Goal: Transaction & Acquisition: Purchase product/service

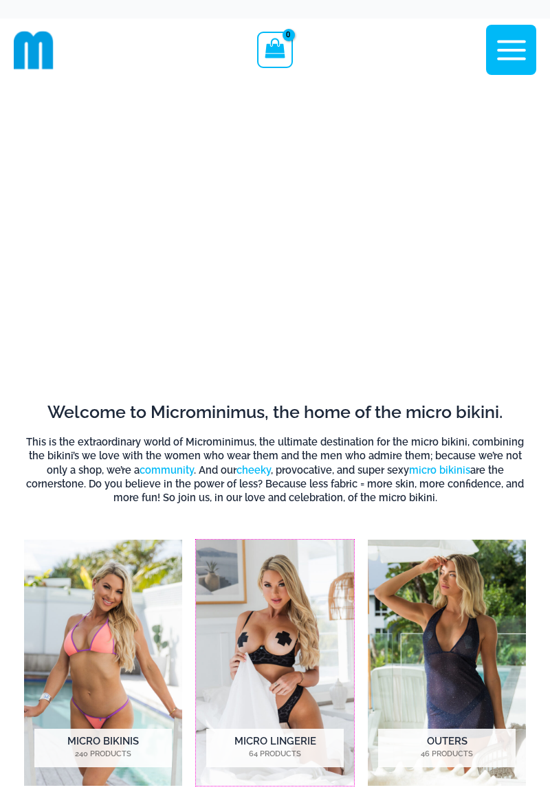
click at [276, 644] on img "Visit product category Micro Lingerie" at bounding box center [275, 663] width 158 height 246
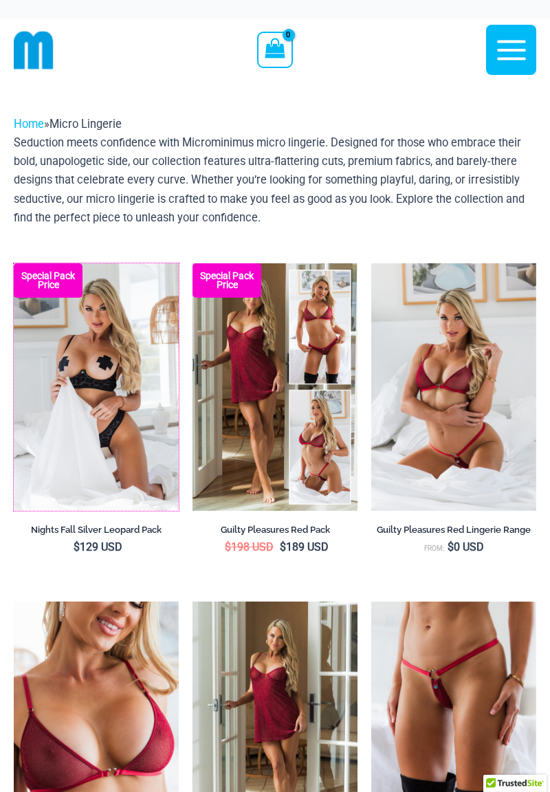
click at [14, 263] on img at bounding box center [14, 263] width 0 height 0
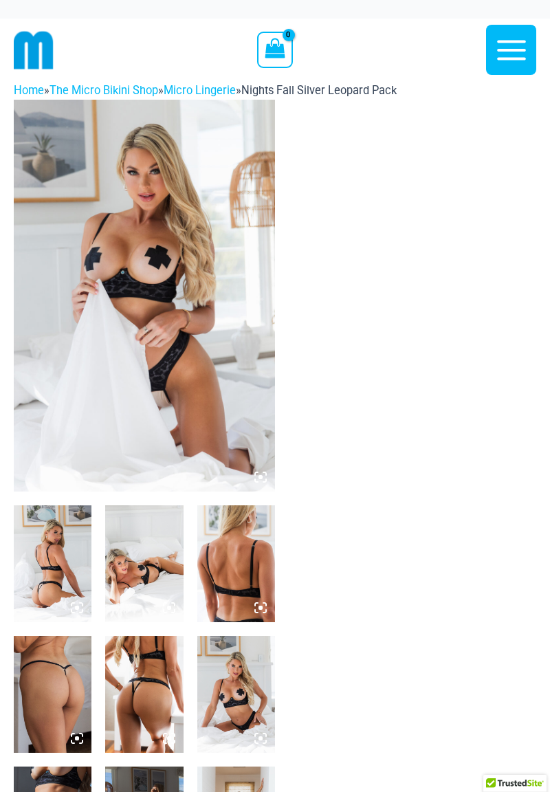
click at [105, 367] on img at bounding box center [144, 296] width 261 height 392
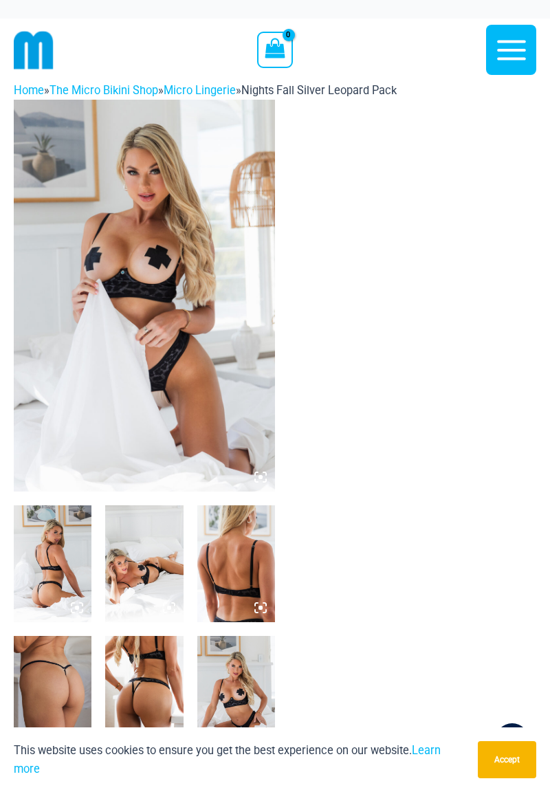
click at [143, 345] on img at bounding box center [144, 296] width 261 height 392
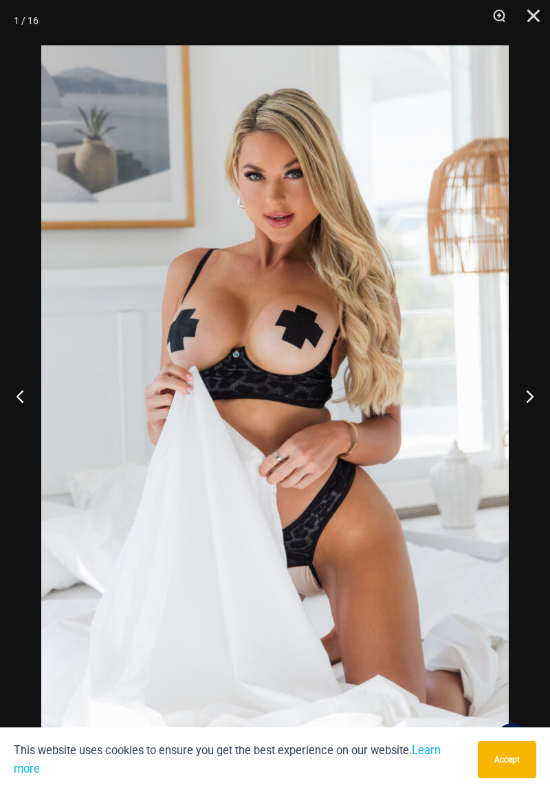
click at [518, 414] on button "Next" at bounding box center [525, 396] width 52 height 69
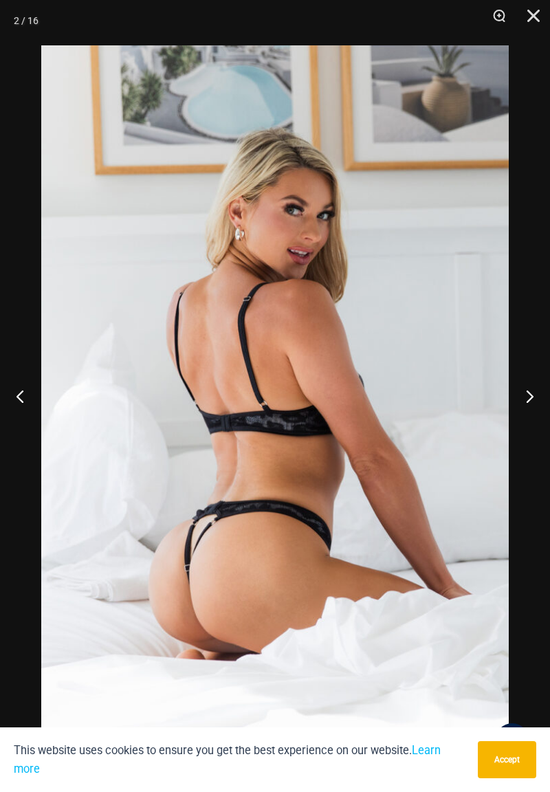
click at [519, 409] on button "Next" at bounding box center [525, 396] width 52 height 69
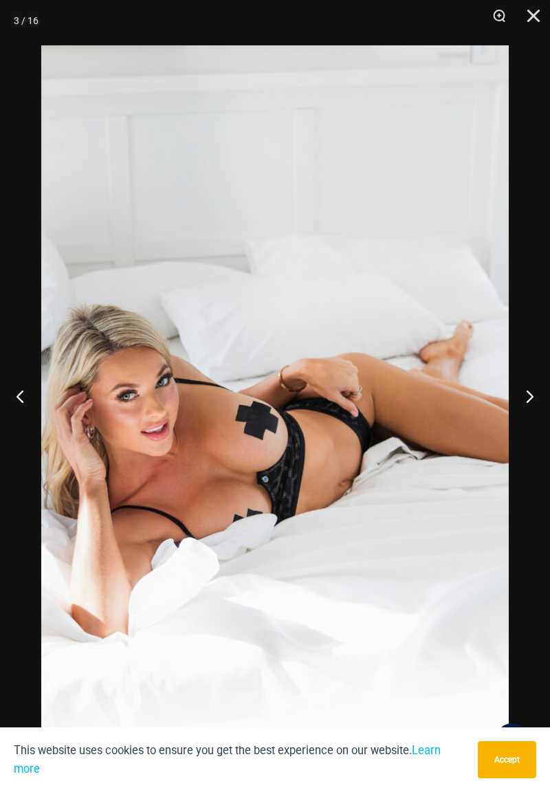
click at [525, 406] on button "Next" at bounding box center [525, 396] width 52 height 69
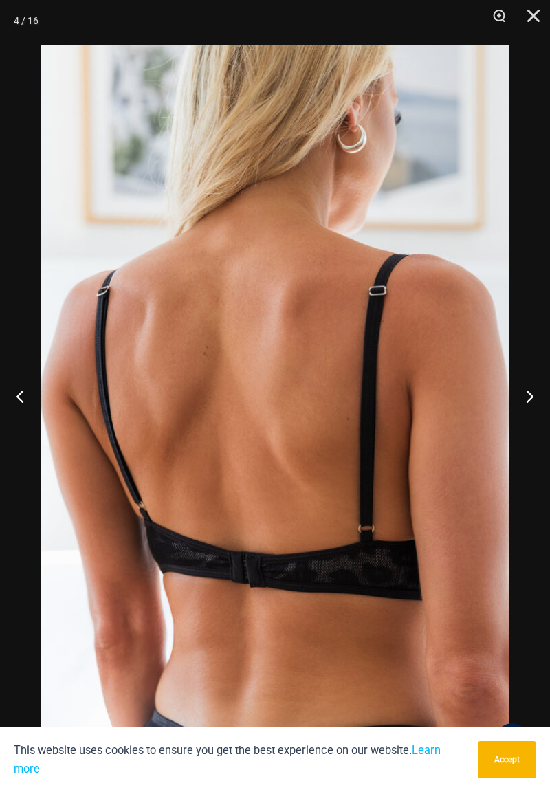
click at [522, 411] on button "Next" at bounding box center [525, 396] width 52 height 69
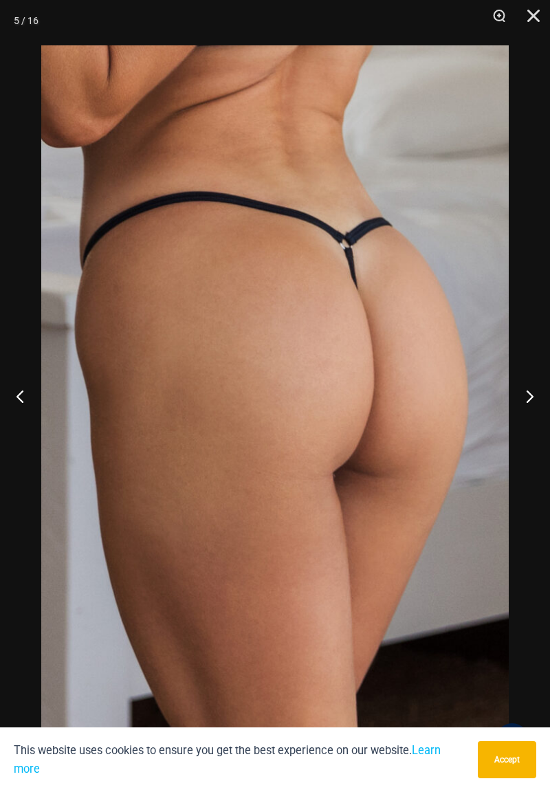
click at [523, 401] on button "Next" at bounding box center [525, 396] width 52 height 69
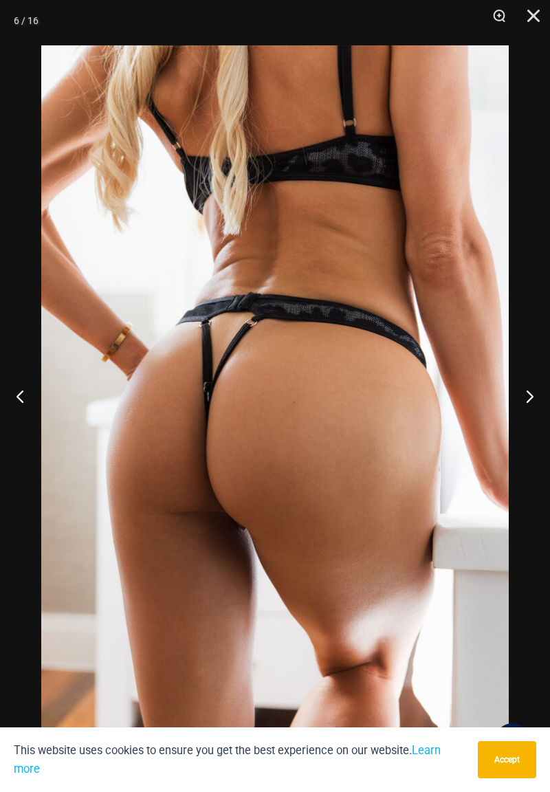
click at [519, 411] on button "Next" at bounding box center [525, 396] width 52 height 69
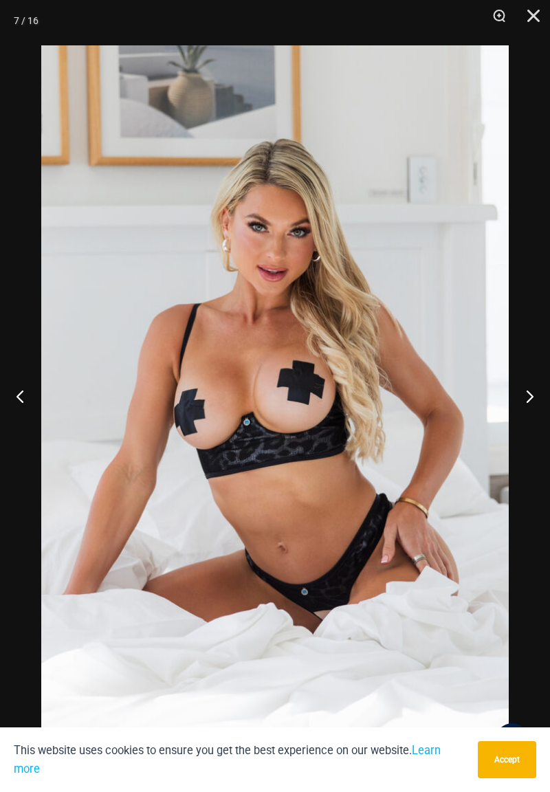
click at [524, 406] on button "Next" at bounding box center [525, 396] width 52 height 69
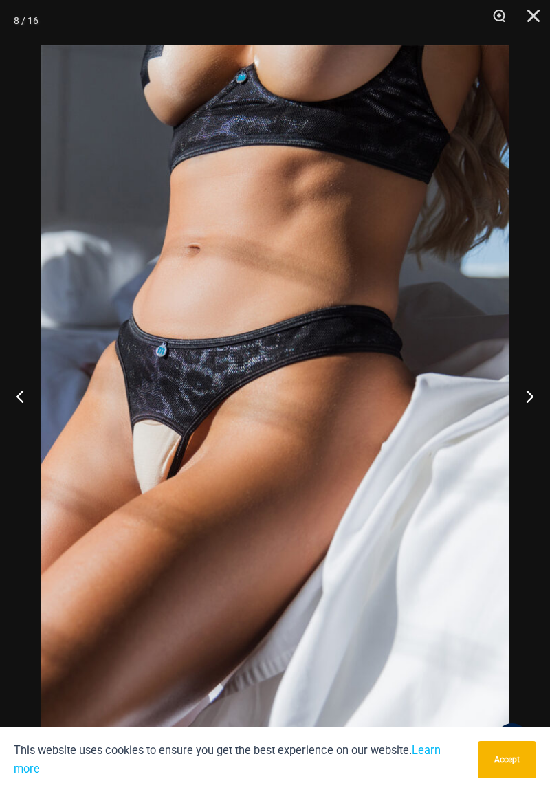
click at [523, 413] on button "Next" at bounding box center [525, 396] width 52 height 69
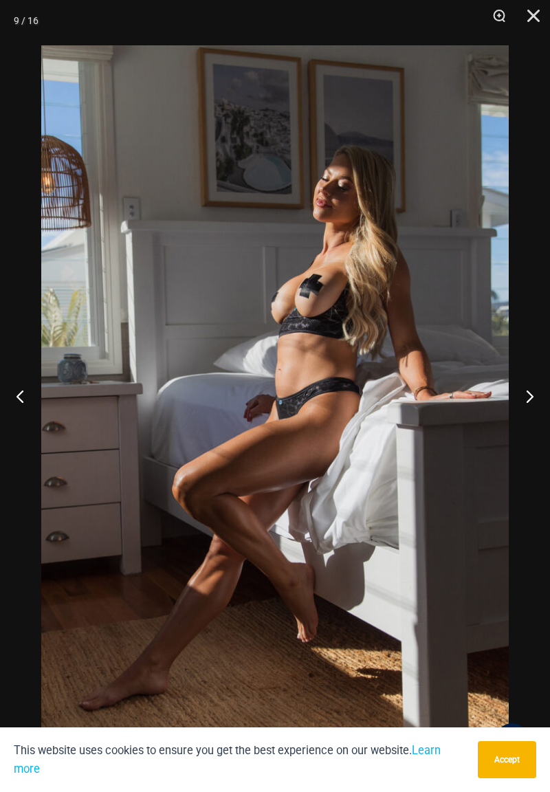
click at [523, 413] on button "Next" at bounding box center [525, 396] width 52 height 69
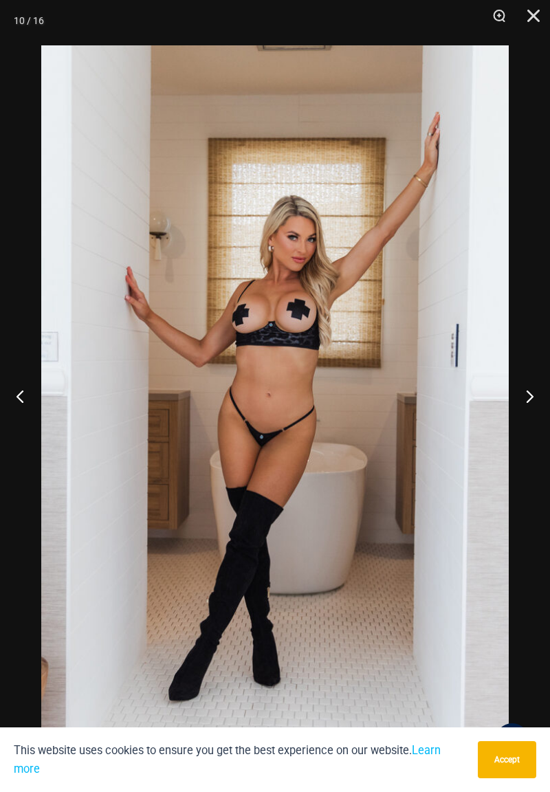
click at [525, 407] on button "Next" at bounding box center [525, 396] width 52 height 69
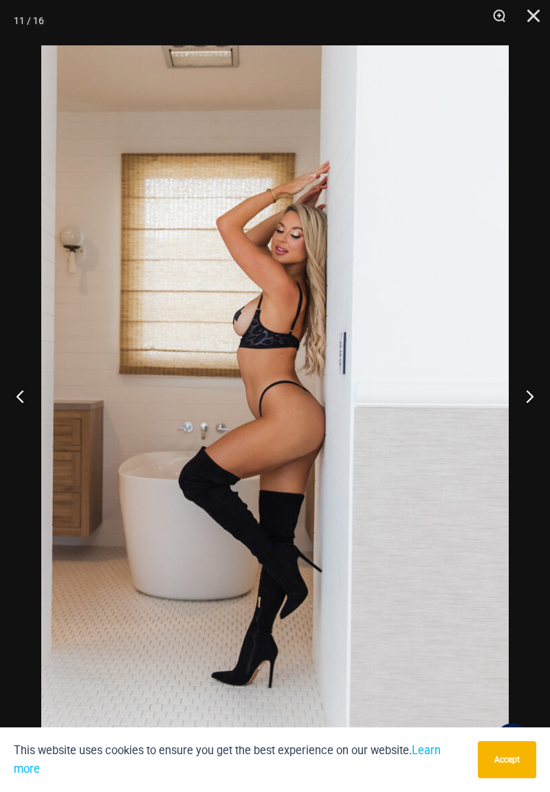
click at [520, 411] on button "Next" at bounding box center [525, 396] width 52 height 69
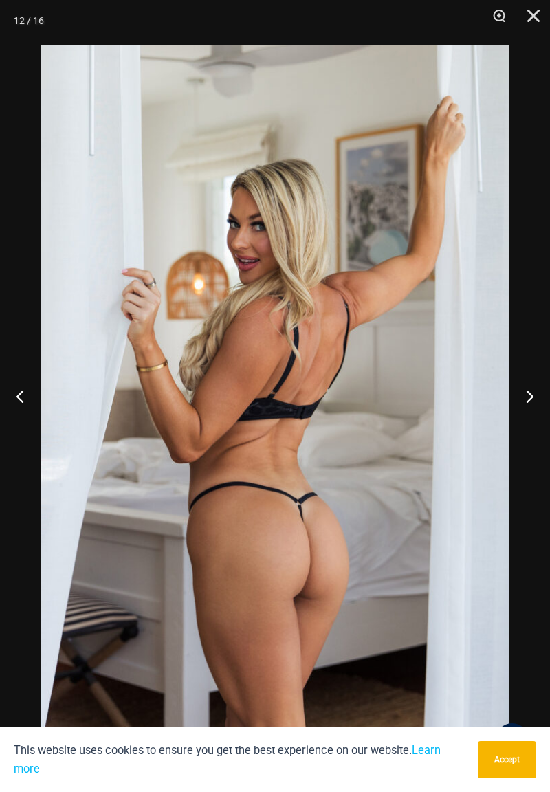
click at [525, 406] on button "Next" at bounding box center [525, 396] width 52 height 69
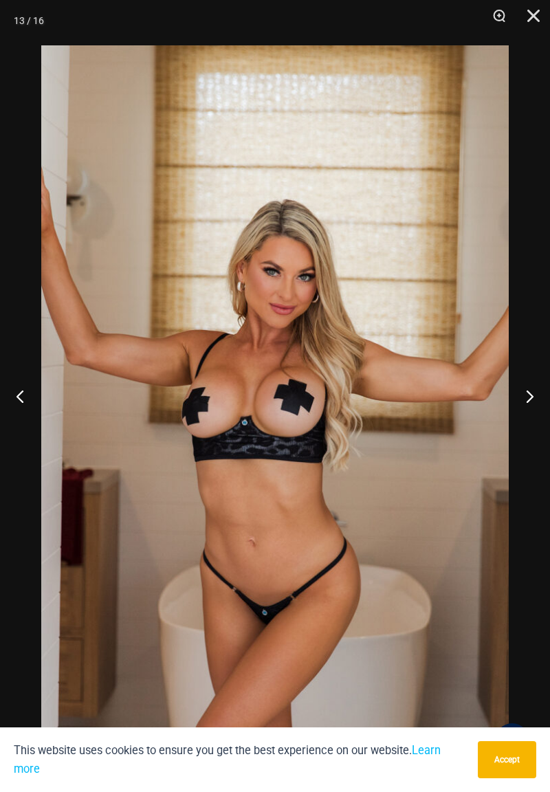
click at [525, 411] on button "Next" at bounding box center [525, 396] width 52 height 69
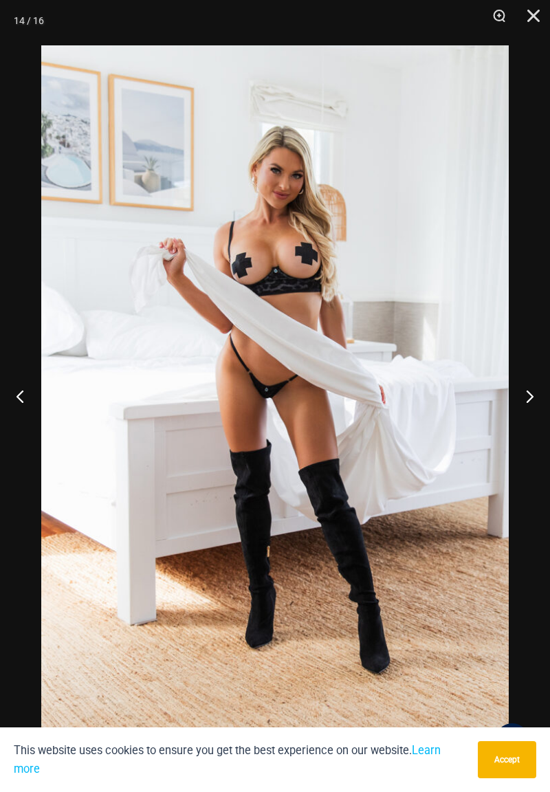
click at [528, 399] on button "Next" at bounding box center [525, 396] width 52 height 69
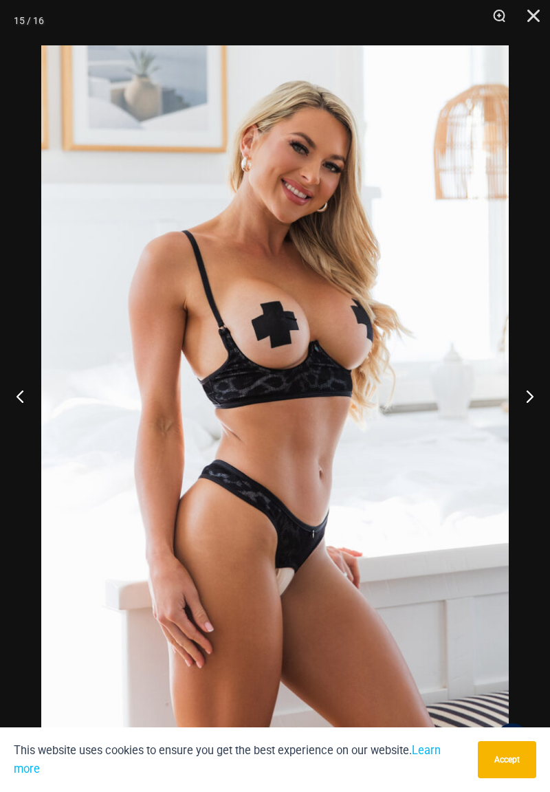
click at [521, 410] on button "Next" at bounding box center [525, 396] width 52 height 69
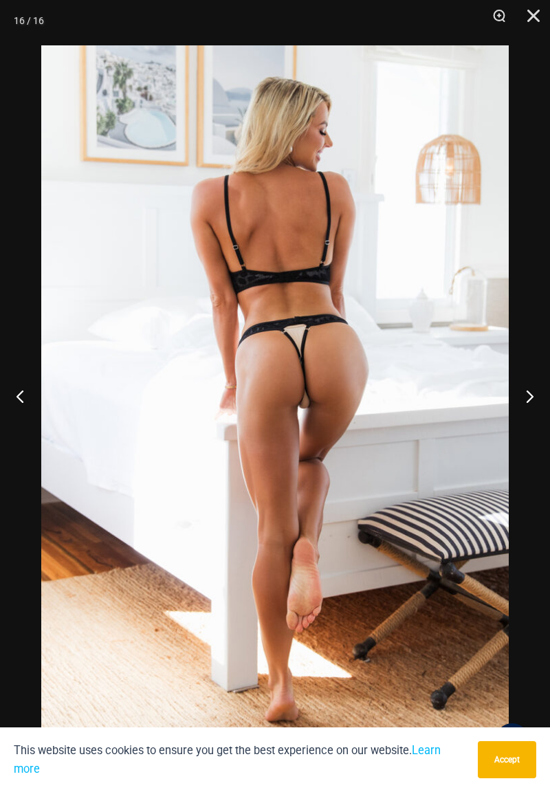
click at [524, 404] on button "Next" at bounding box center [525, 396] width 52 height 69
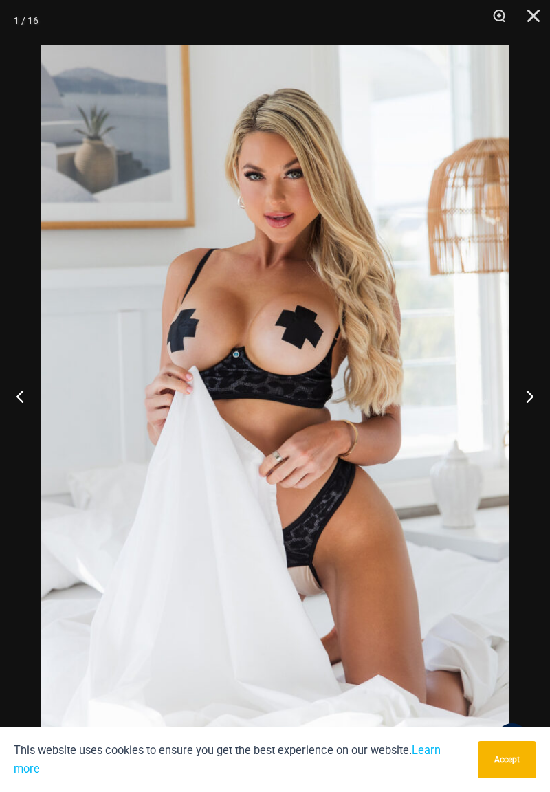
click at [524, 412] on button "Next" at bounding box center [525, 396] width 52 height 69
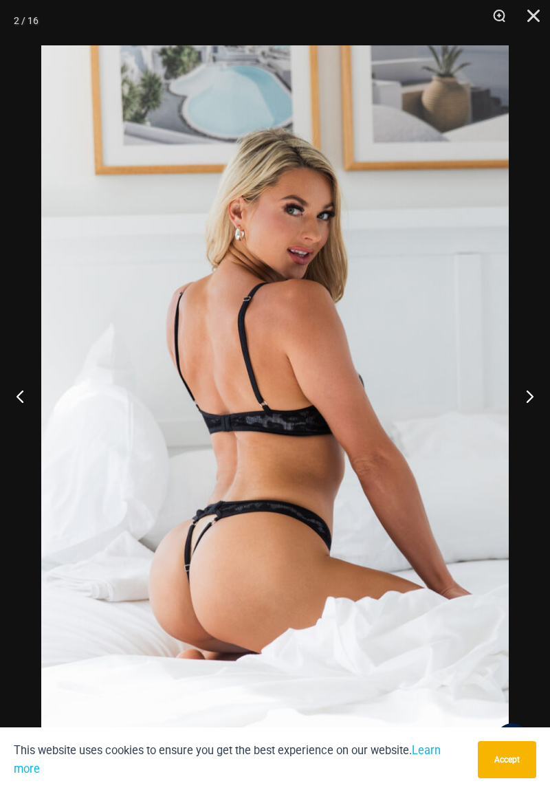
click at [528, 405] on button "Next" at bounding box center [525, 396] width 52 height 69
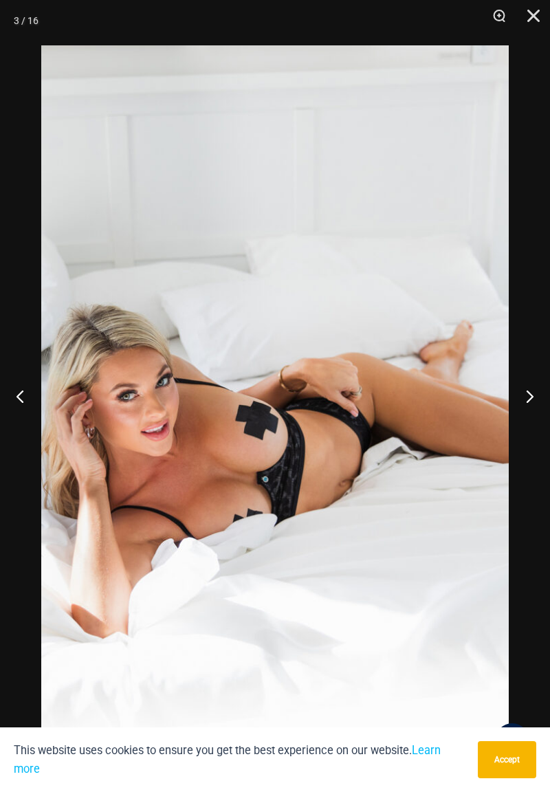
click at [535, 403] on button "Next" at bounding box center [525, 396] width 52 height 69
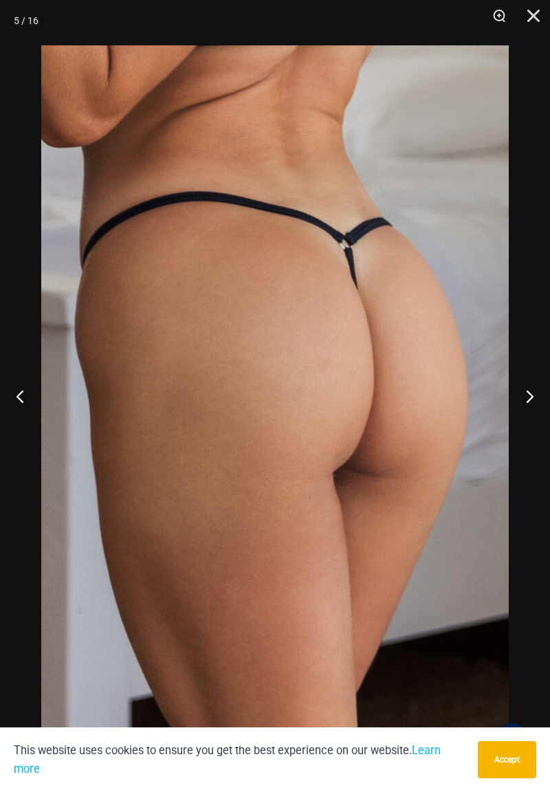
click at [527, 413] on button "Next" at bounding box center [525, 396] width 52 height 69
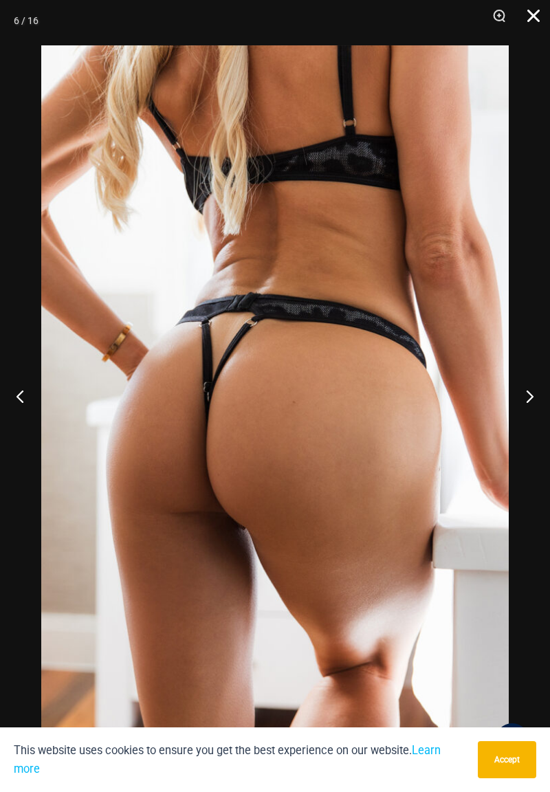
click at [531, 23] on button "Close" at bounding box center [529, 20] width 34 height 41
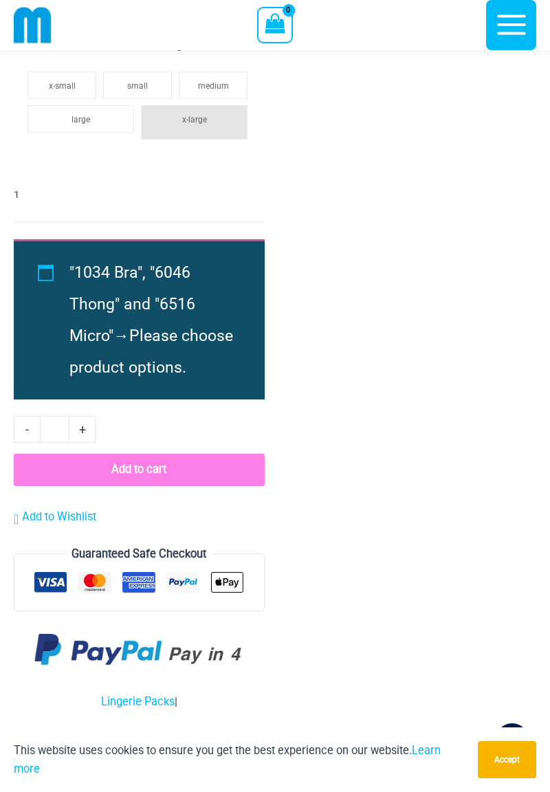
scroll to position [3481, 0]
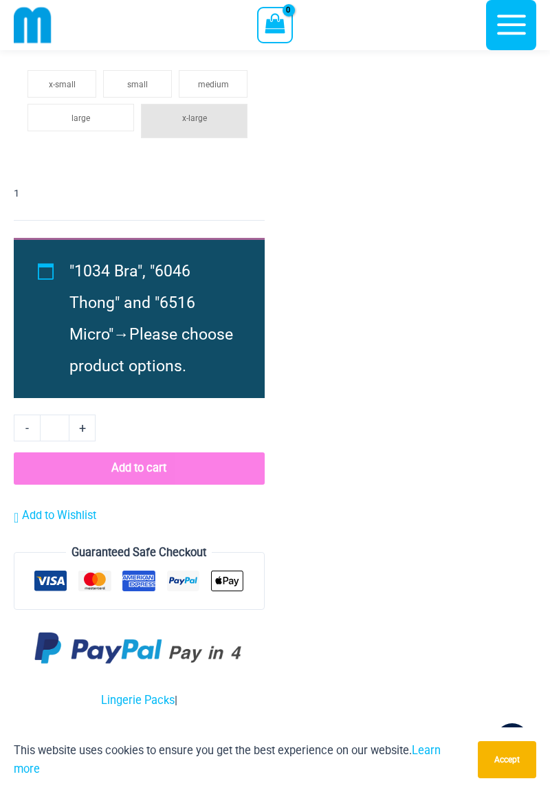
click at [103, 367] on span "Please choose product options." at bounding box center [151, 350] width 164 height 50
click at [39, 272] on div ""1034 Bra", "6046 Thong" and "6516 Micro" → Please choose product options." at bounding box center [139, 318] width 251 height 160
click at [108, 354] on li ""1034 Bra", "6046 Thong" and "6516 Micro" → Please choose product options." at bounding box center [151, 319] width 164 height 127
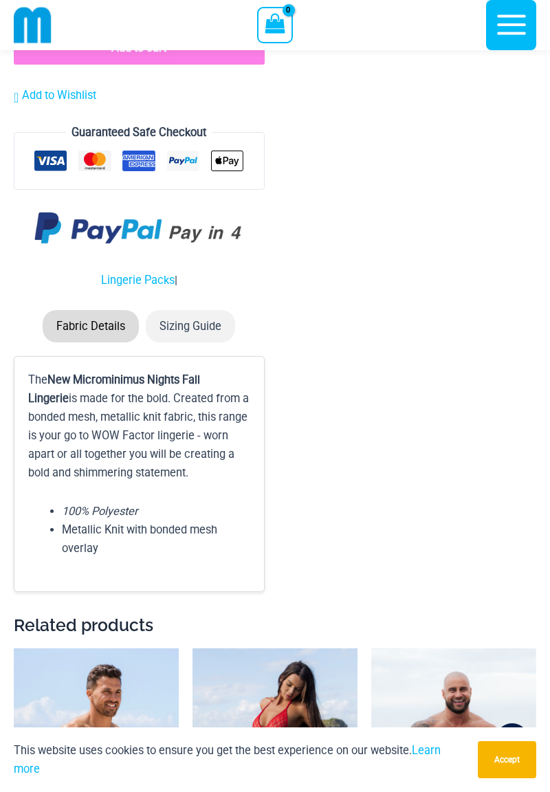
scroll to position [3904, 0]
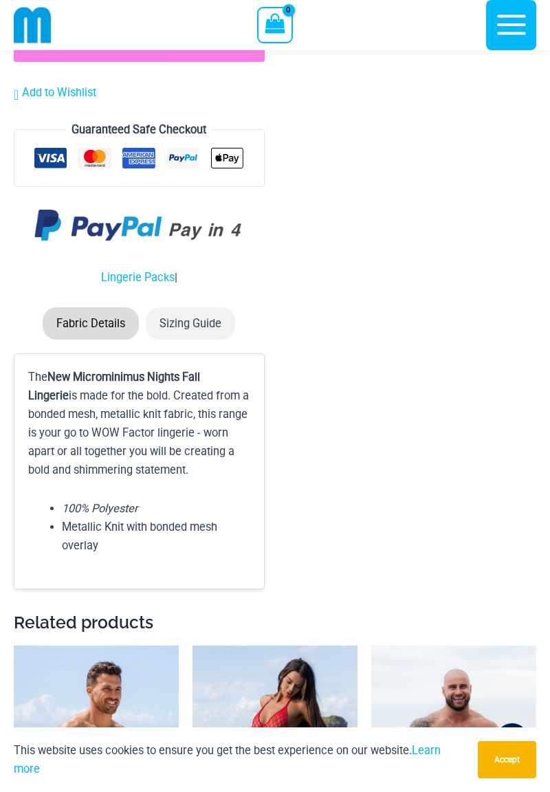
click at [194, 340] on li "Sizing Guide" at bounding box center [190, 323] width 89 height 32
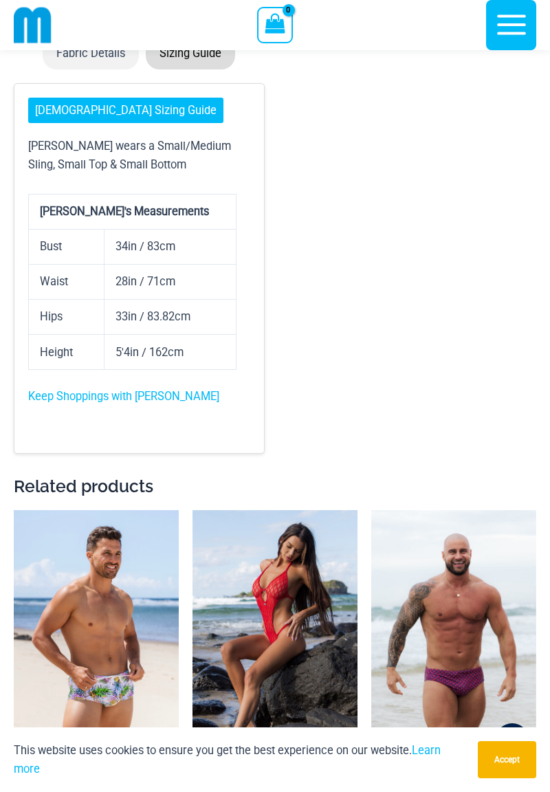
scroll to position [4175, 0]
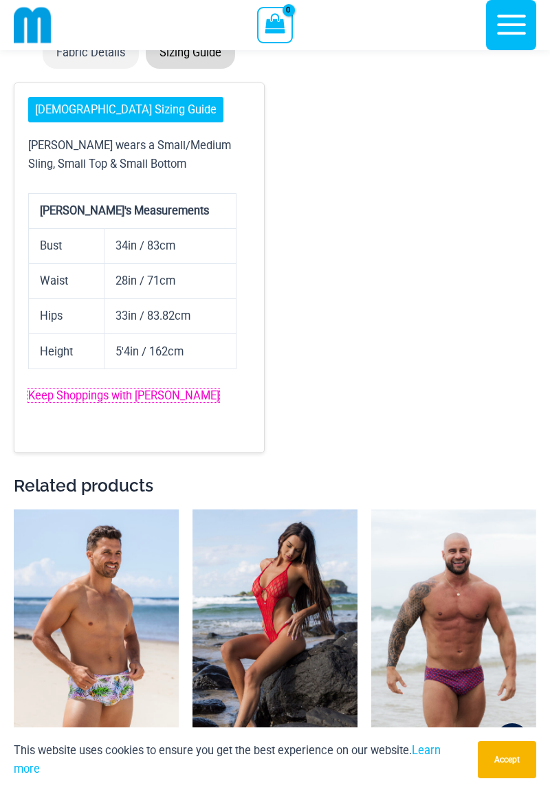
click at [84, 402] on link "Keep Shoppings with Ilana" at bounding box center [123, 395] width 191 height 13
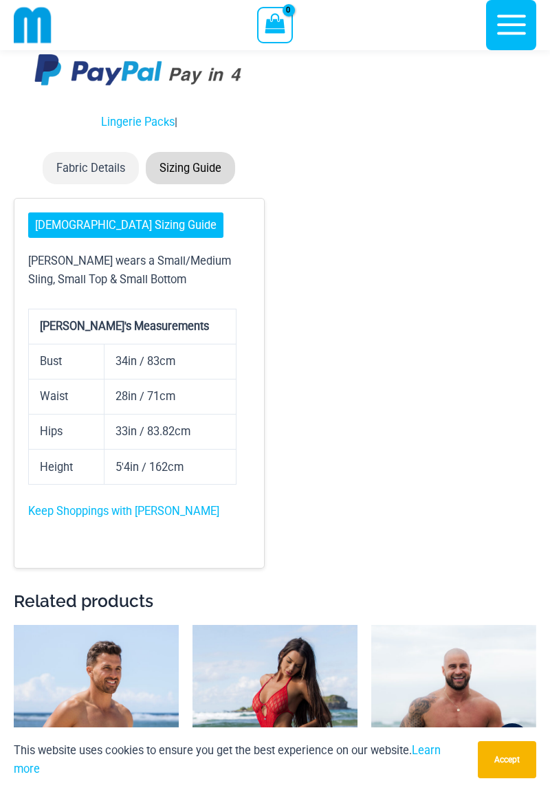
scroll to position [4058, 0]
click at [74, 185] on li "Fabric Details" at bounding box center [91, 169] width 96 height 32
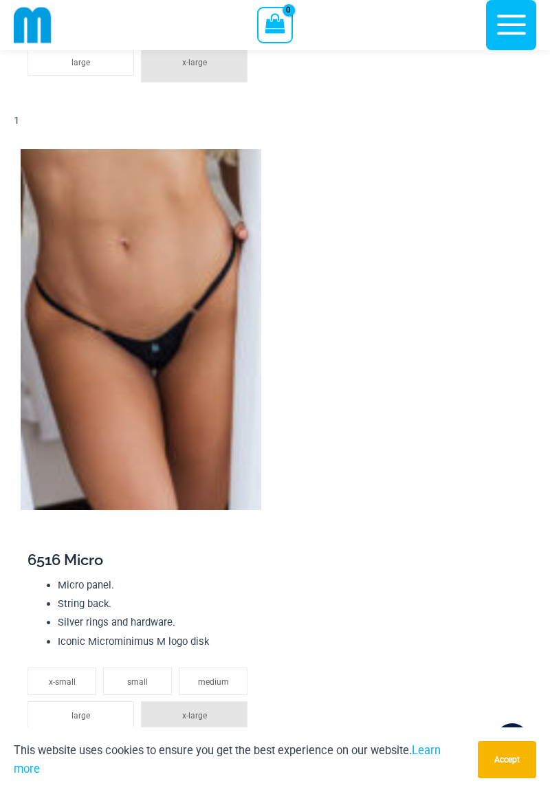
scroll to position [2882, 0]
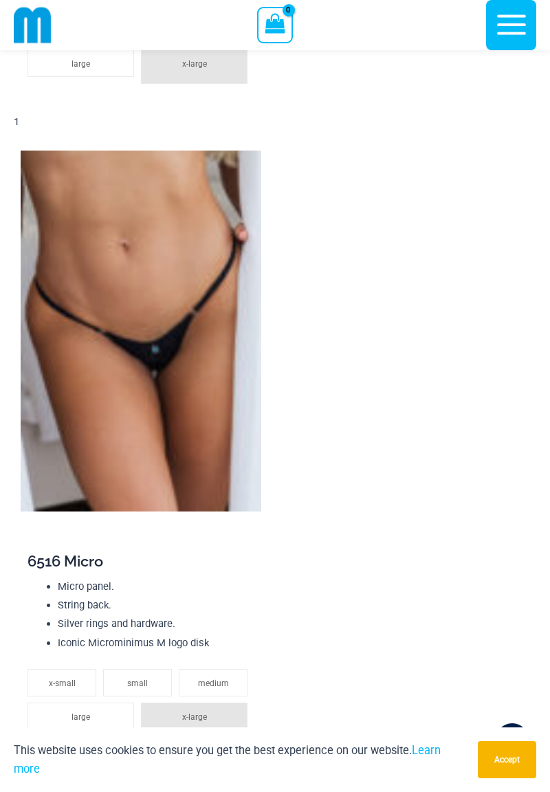
click at [116, 309] on img at bounding box center [141, 331] width 241 height 361
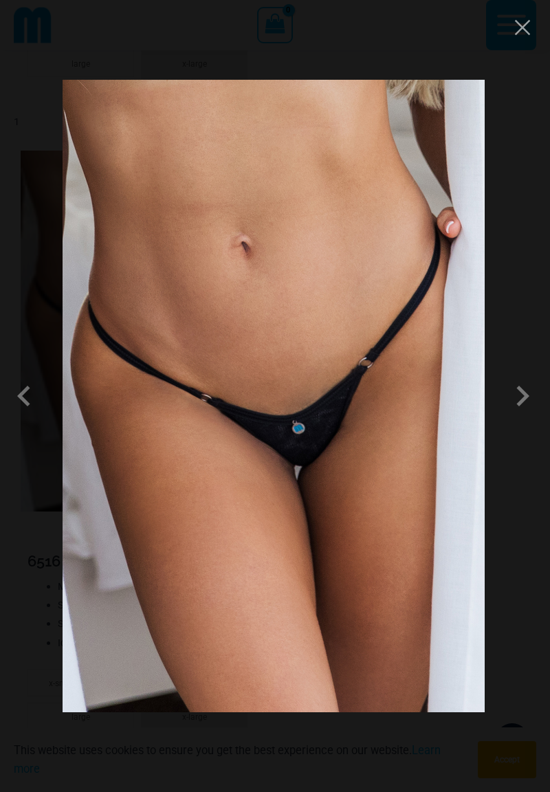
click at [521, 398] on span at bounding box center [522, 396] width 41 height 41
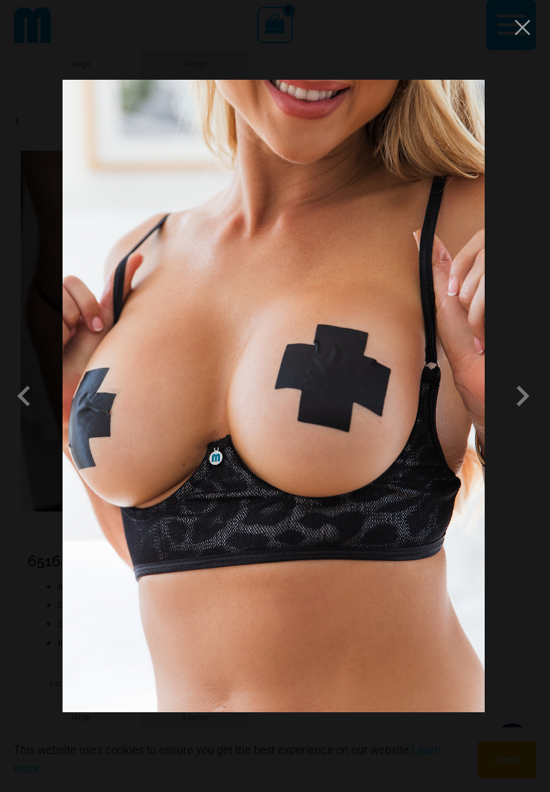
click at [523, 408] on span at bounding box center [522, 396] width 41 height 41
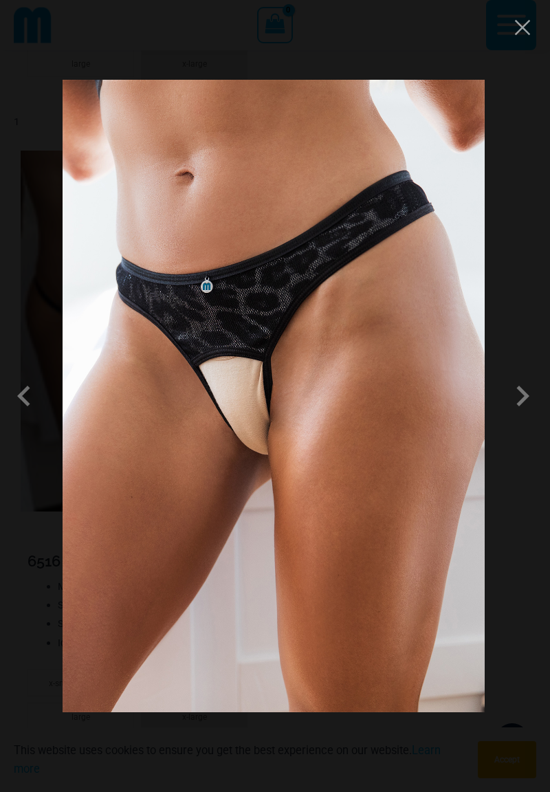
click at [521, 404] on span at bounding box center [522, 396] width 41 height 41
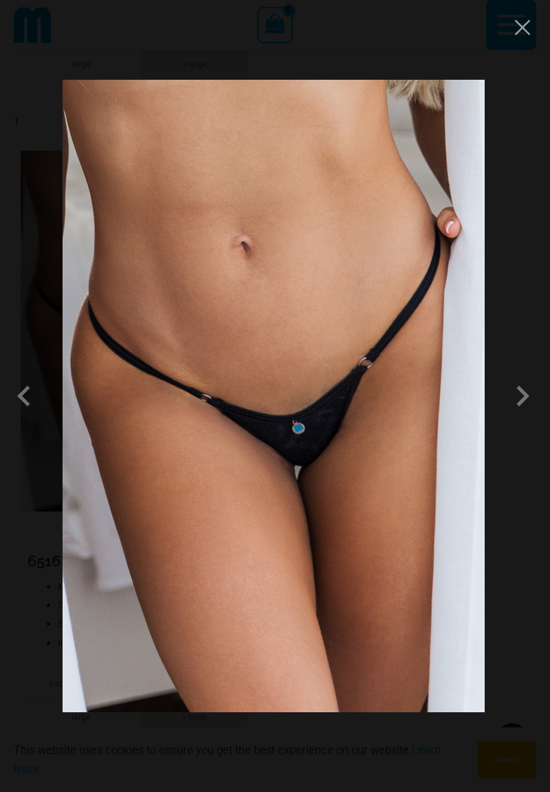
click at [524, 34] on button "Close" at bounding box center [522, 27] width 21 height 21
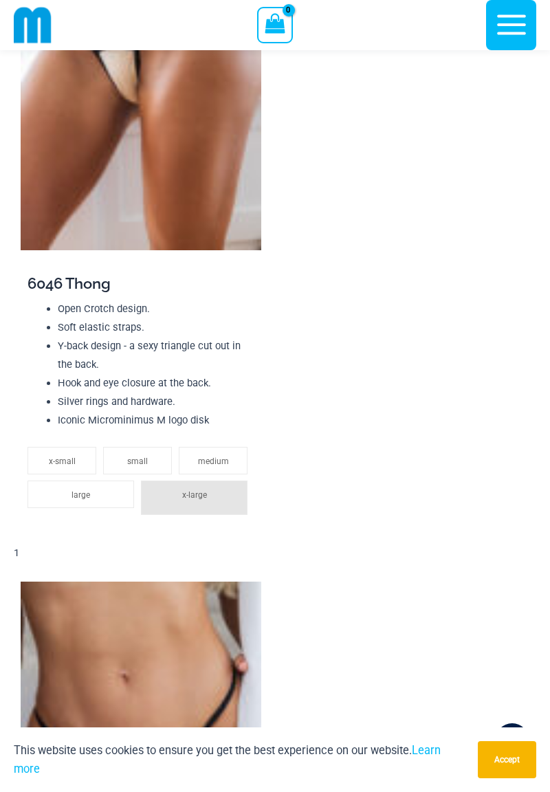
scroll to position [2450, 0]
click at [217, 457] on span "medium" at bounding box center [213, 462] width 31 height 10
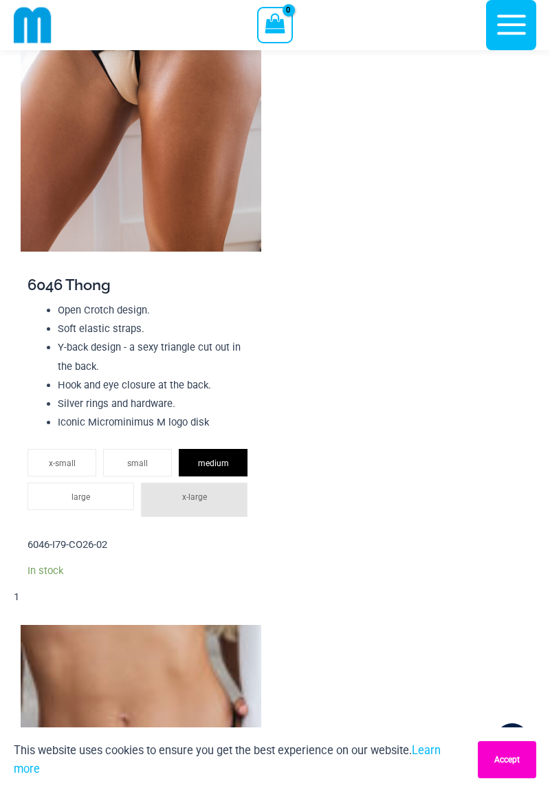
click at [512, 762] on button "Accept" at bounding box center [507, 759] width 58 height 37
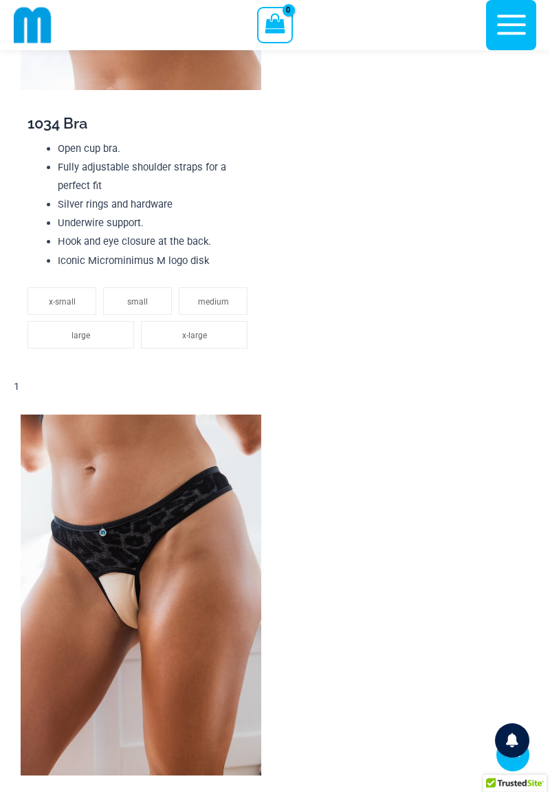
scroll to position [1924, 0]
click at [210, 298] on span "medium" at bounding box center [213, 303] width 31 height 10
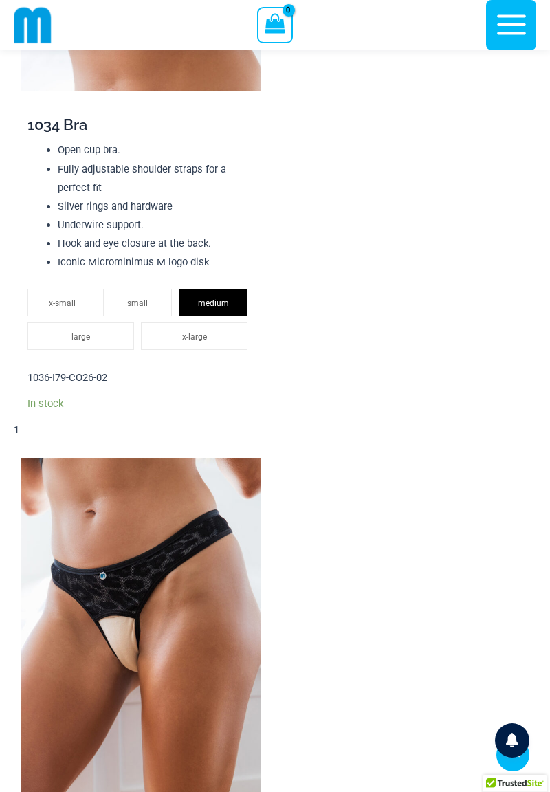
click at [206, 309] on li "medium" at bounding box center [213, 303] width 69 height 28
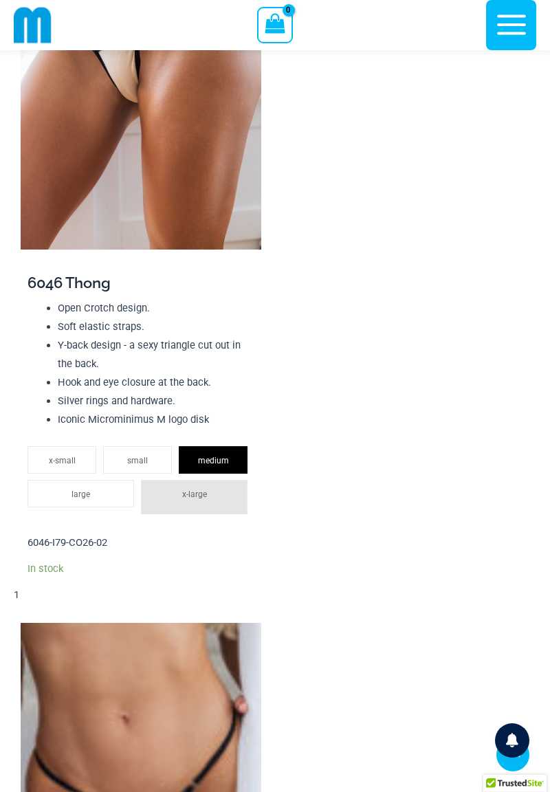
scroll to position [2494, 0]
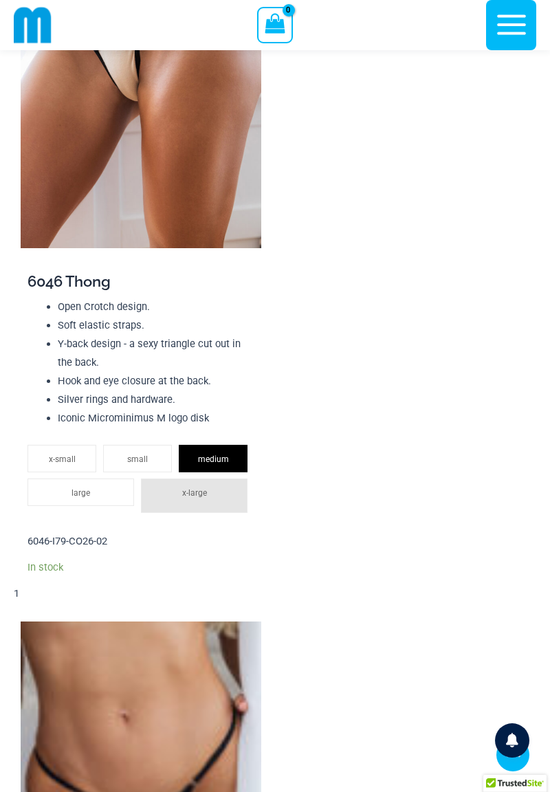
click at [213, 459] on span "medium" at bounding box center [213, 460] width 31 height 10
click at [208, 460] on span "medium" at bounding box center [213, 460] width 31 height 10
click at [214, 450] on li "medium" at bounding box center [213, 459] width 69 height 28
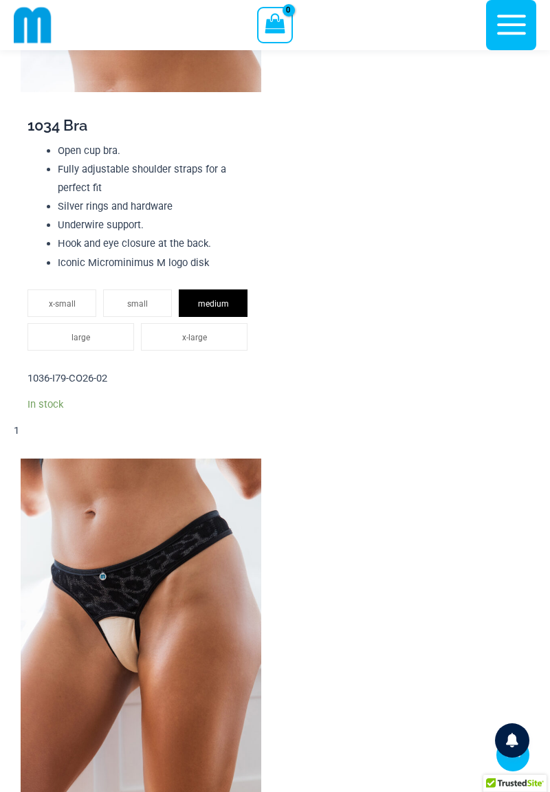
scroll to position [1920, 0]
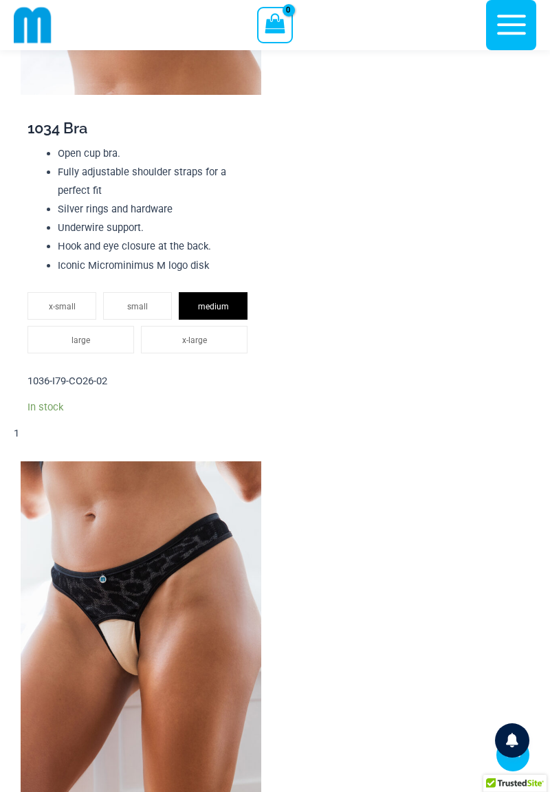
click at [202, 303] on span "medium" at bounding box center [213, 307] width 31 height 10
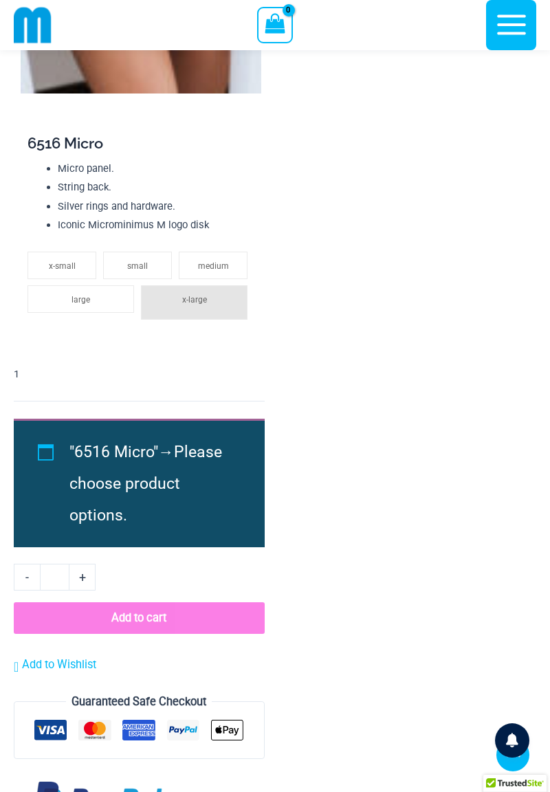
scroll to position [3386, 0]
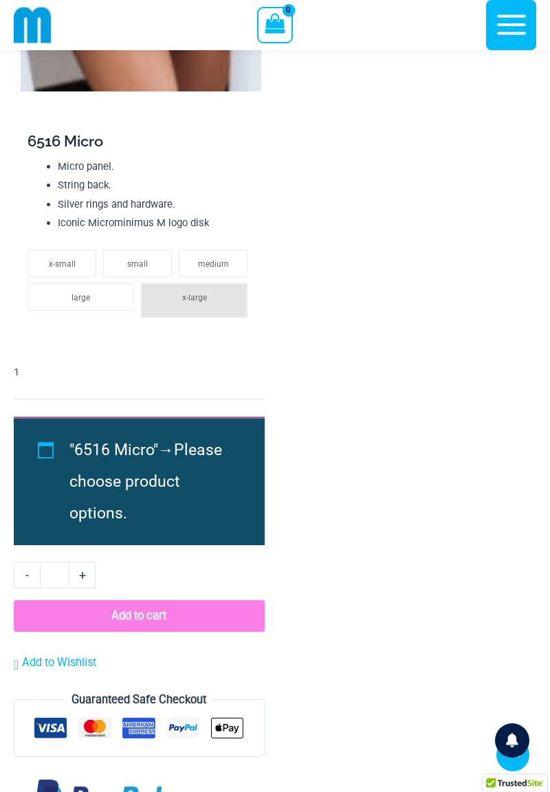
click at [126, 620] on button "Add to cart" at bounding box center [139, 616] width 251 height 32
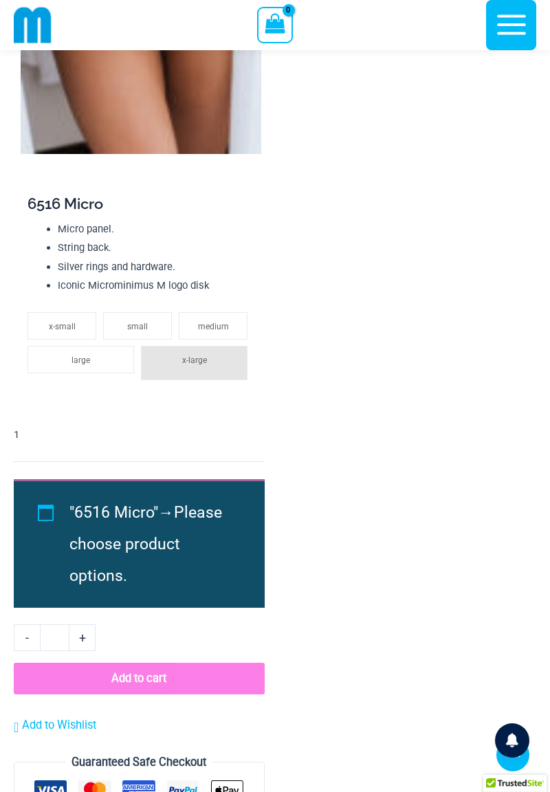
scroll to position [3322, 0]
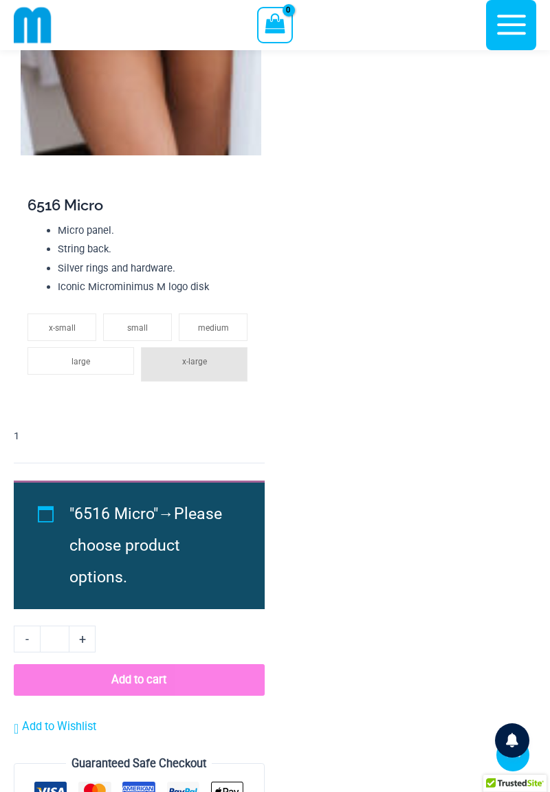
click at [138, 674] on button "Add to cart" at bounding box center [139, 680] width 251 height 32
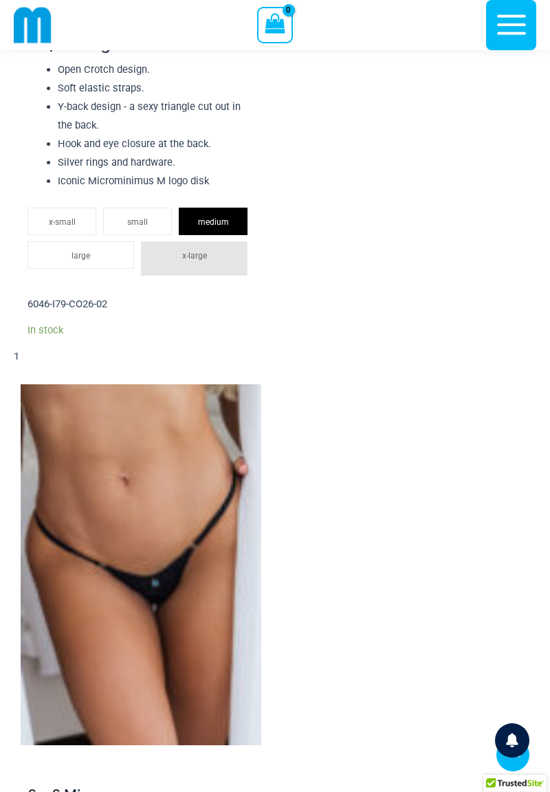
scroll to position [2732, 0]
click at [215, 224] on span "medium" at bounding box center [213, 222] width 31 height 10
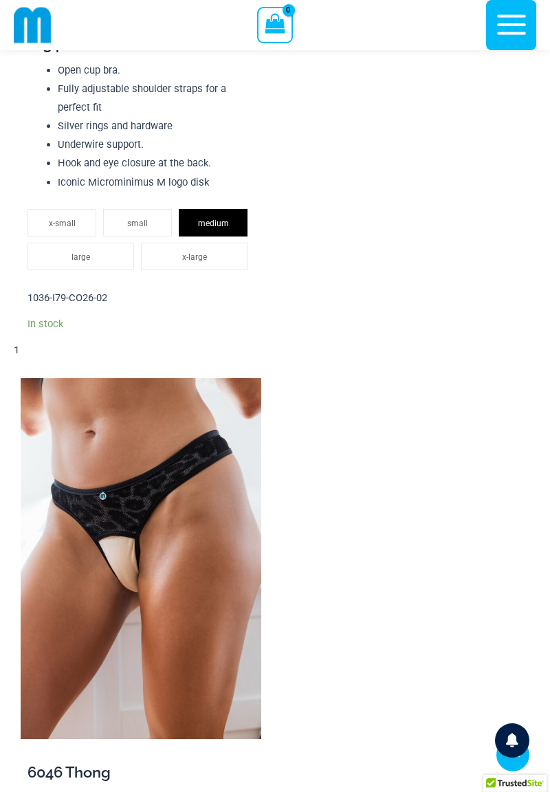
scroll to position [2005, 0]
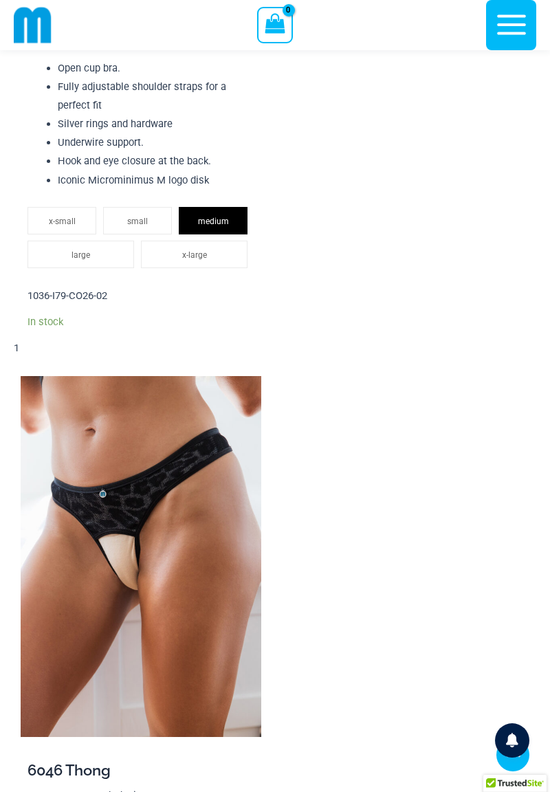
click at [216, 220] on span "medium" at bounding box center [213, 222] width 31 height 10
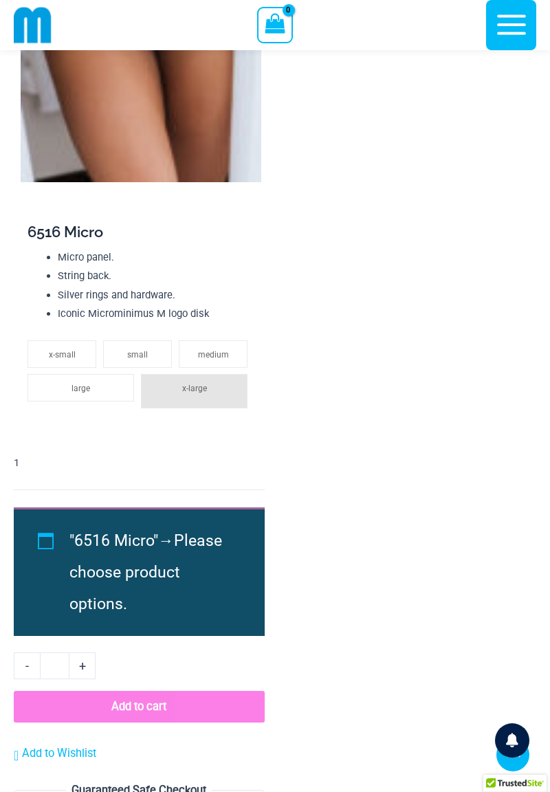
scroll to position [3296, 0]
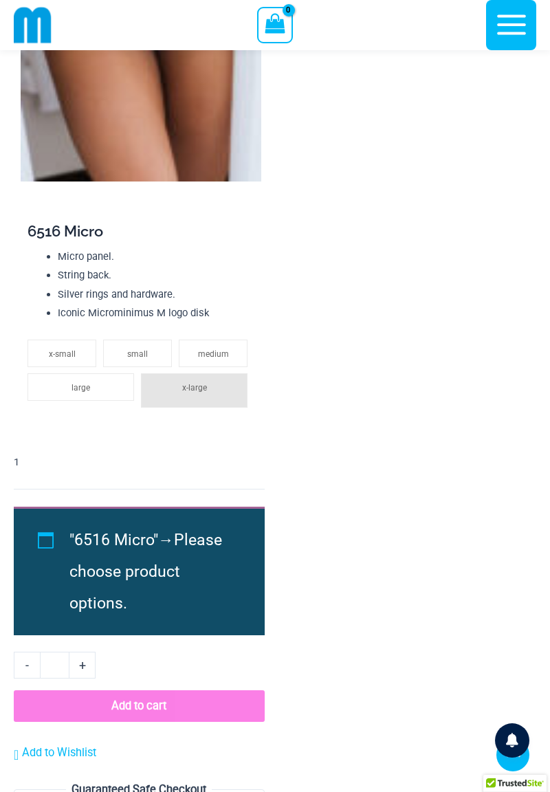
click at [132, 704] on button "Add to cart" at bounding box center [139, 706] width 251 height 32
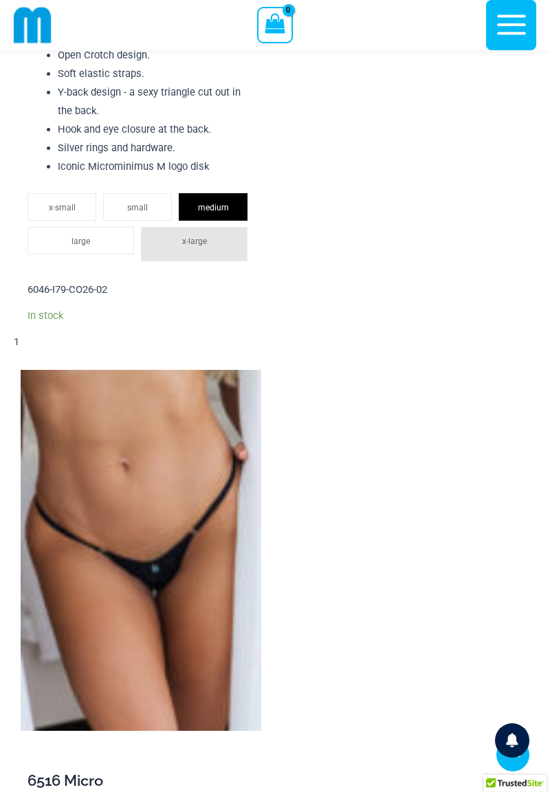
scroll to position [2745, 0]
click at [60, 210] on span "x-small" at bounding box center [62, 209] width 27 height 10
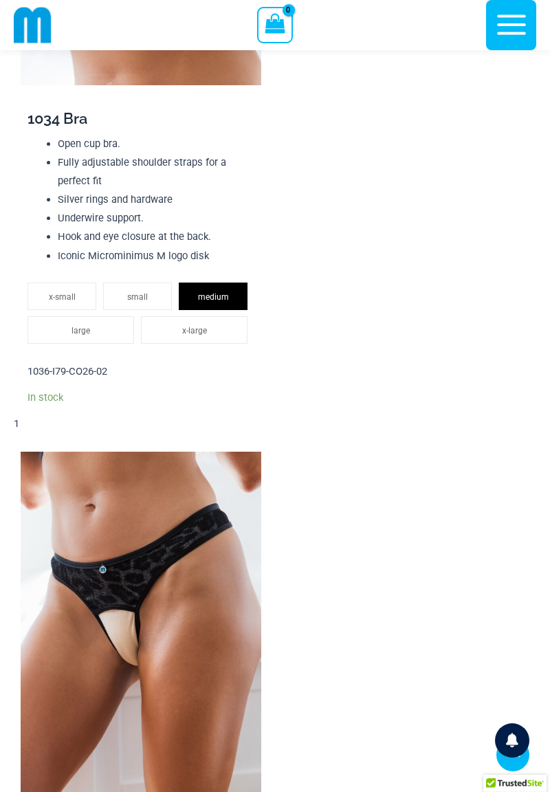
scroll to position [1928, 0]
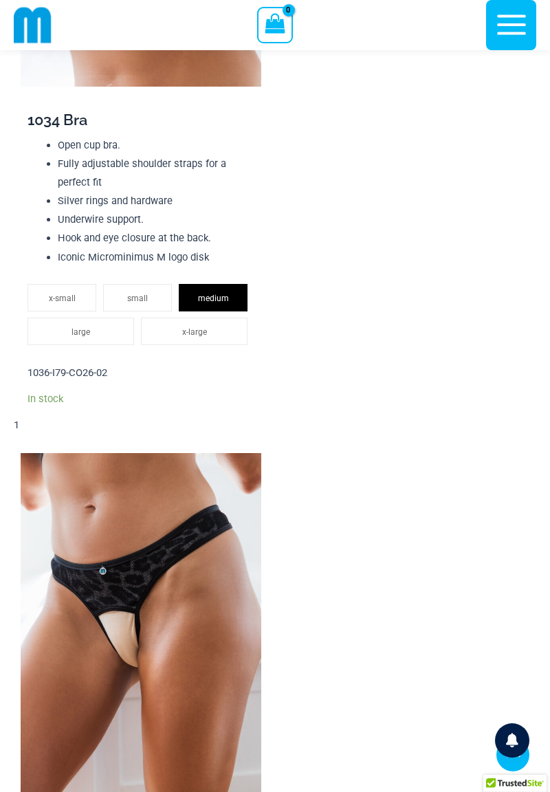
click at [204, 300] on span "medium" at bounding box center [213, 299] width 31 height 10
click at [198, 299] on span "medium" at bounding box center [213, 299] width 31 height 10
click at [211, 291] on li "medium" at bounding box center [213, 298] width 69 height 28
click at [210, 291] on li "medium" at bounding box center [213, 298] width 69 height 28
click at [202, 298] on span "medium" at bounding box center [213, 299] width 31 height 10
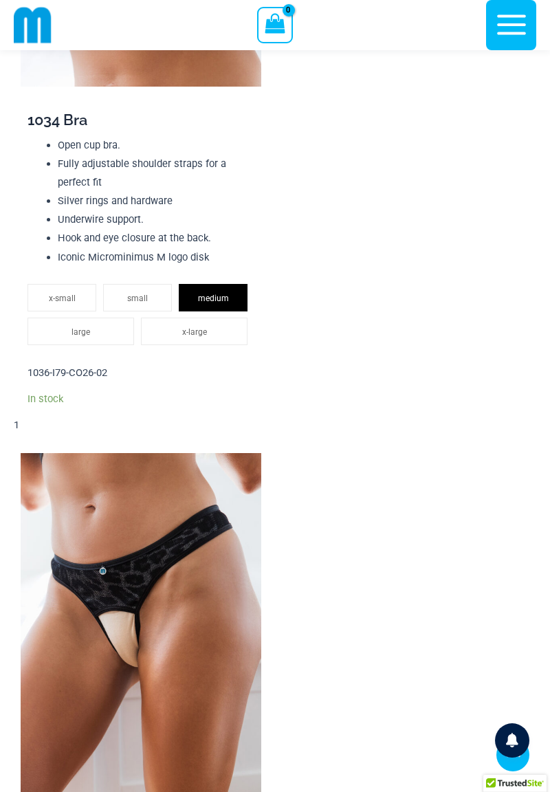
click at [180, 334] on li "x-large" at bounding box center [194, 332] width 107 height 28
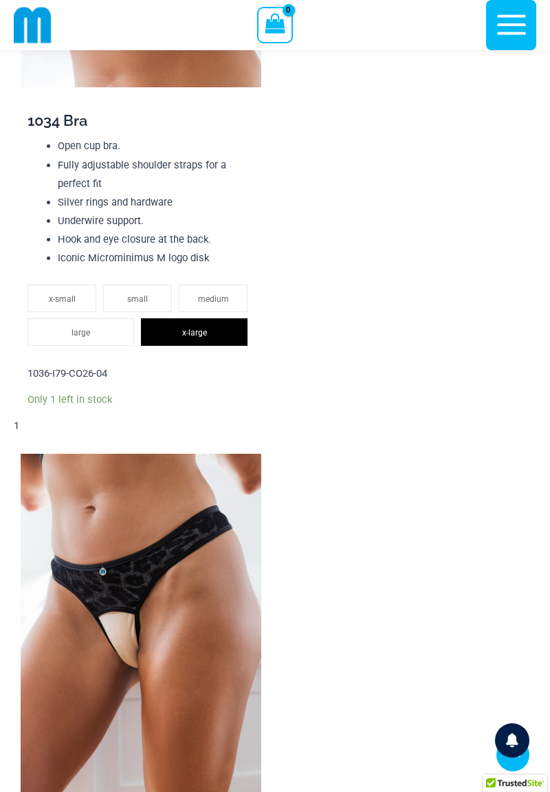
click at [193, 297] on li "medium" at bounding box center [213, 299] width 69 height 28
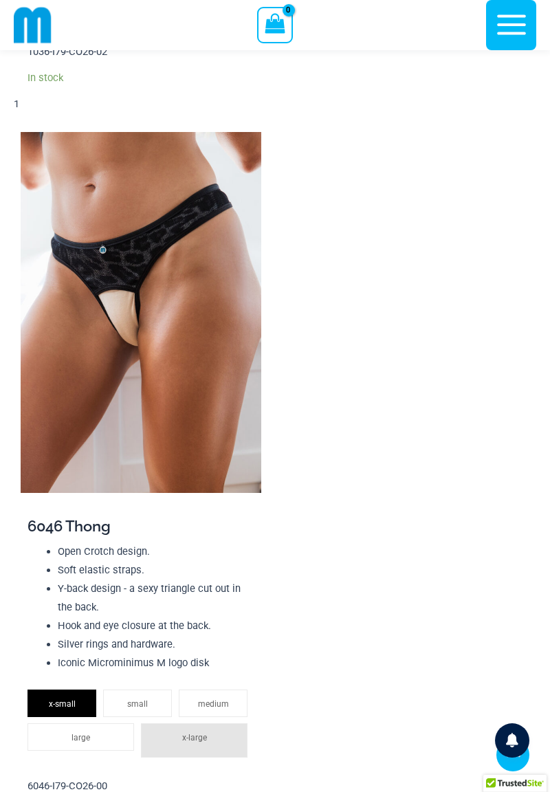
scroll to position [2250, 0]
click at [213, 702] on span "medium" at bounding box center [213, 704] width 31 height 10
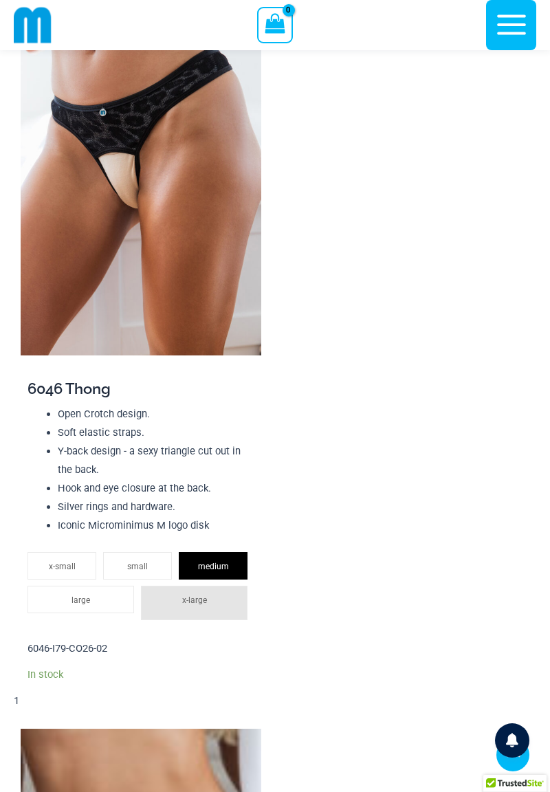
scroll to position [2388, 0]
click at [71, 600] on li "large" at bounding box center [81, 599] width 107 height 28
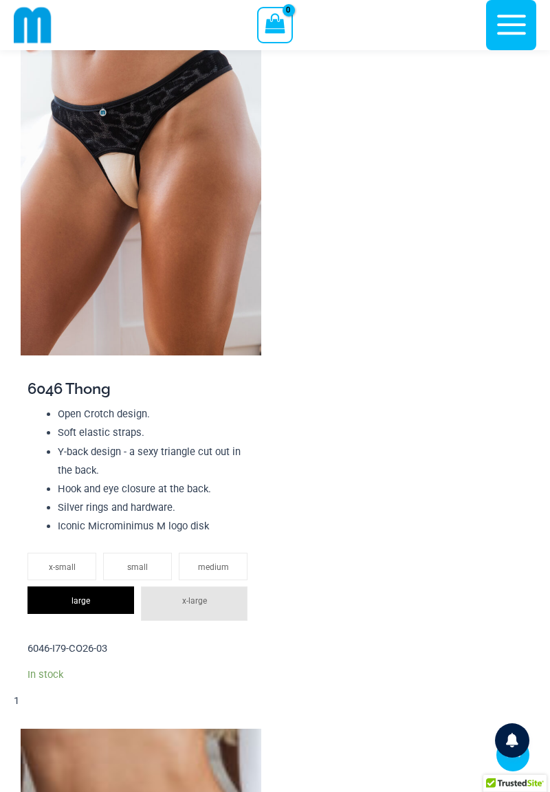
click at [201, 567] on span "medium" at bounding box center [213, 568] width 31 height 10
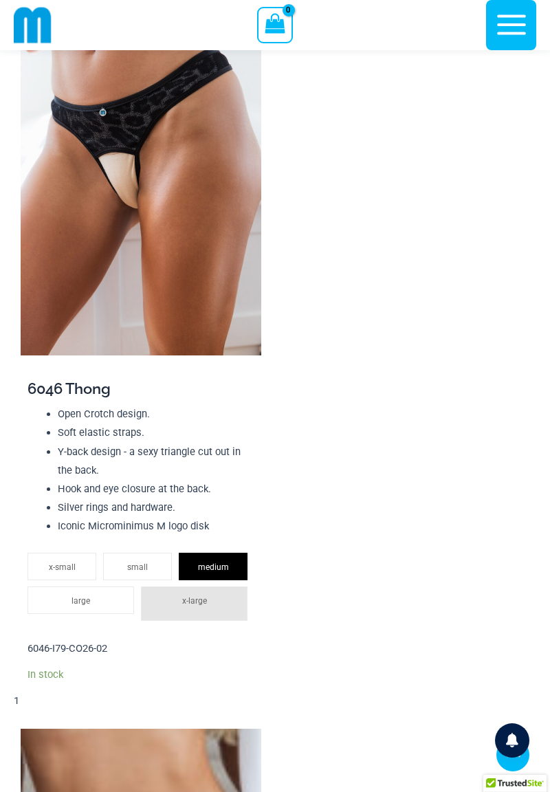
click at [201, 567] on span "medium" at bounding box center [213, 568] width 31 height 10
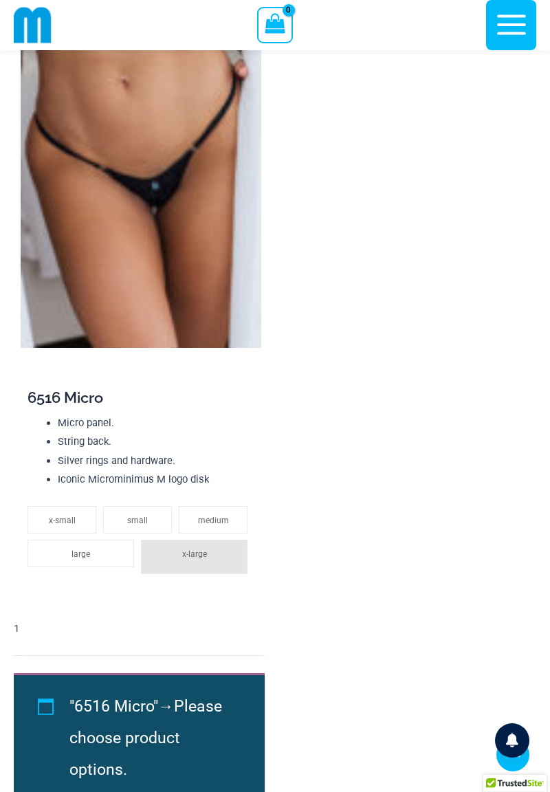
scroll to position [3126, 0]
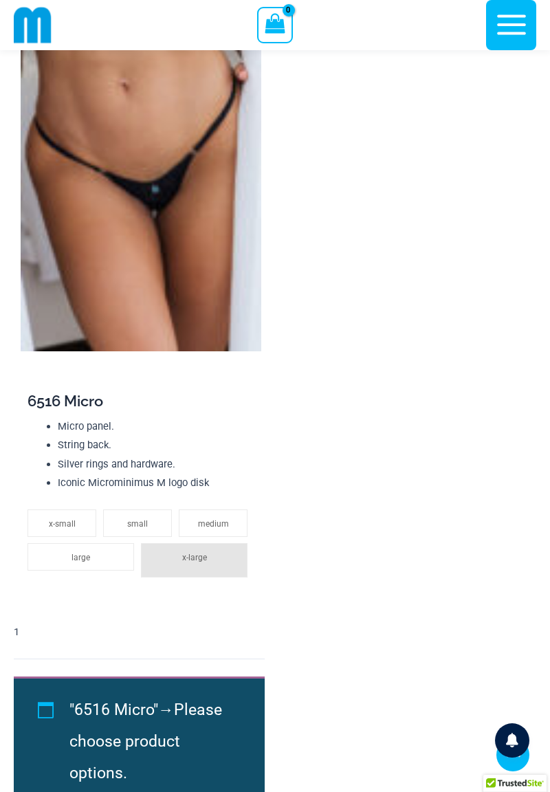
click at [199, 524] on span "medium" at bounding box center [213, 524] width 31 height 10
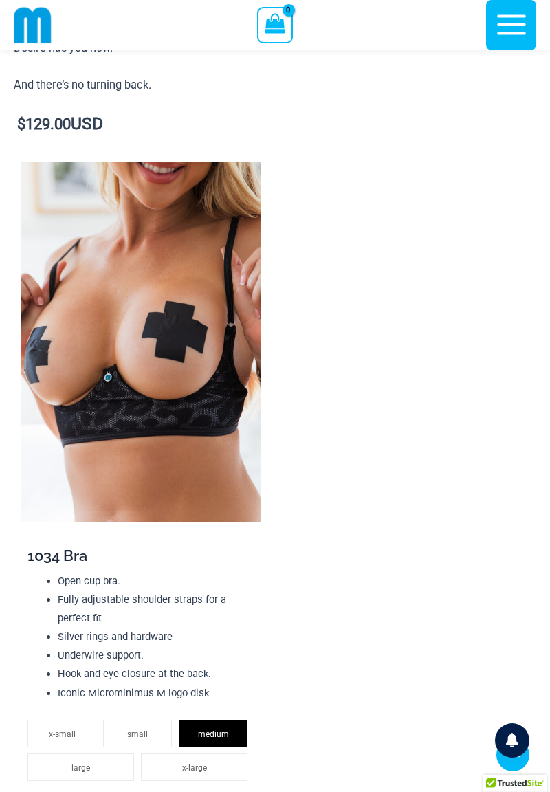
scroll to position [1491, 0]
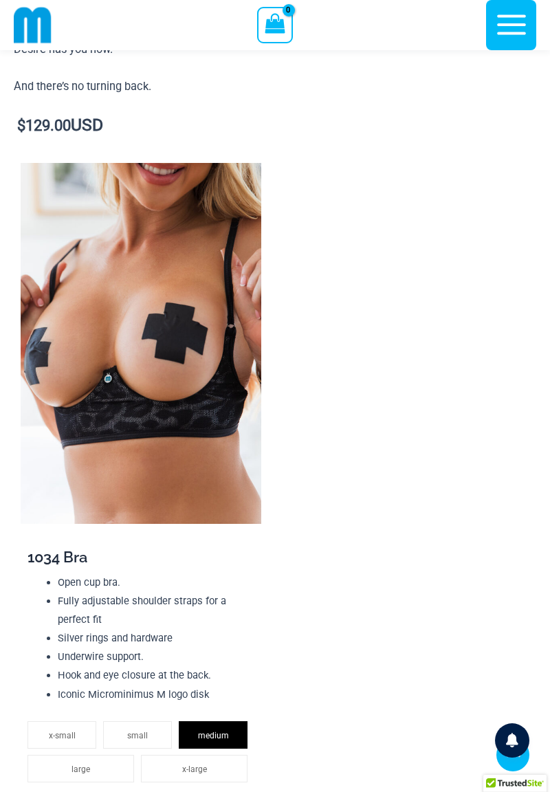
click at [47, 558] on span "1034 Bra" at bounding box center [58, 557] width 60 height 18
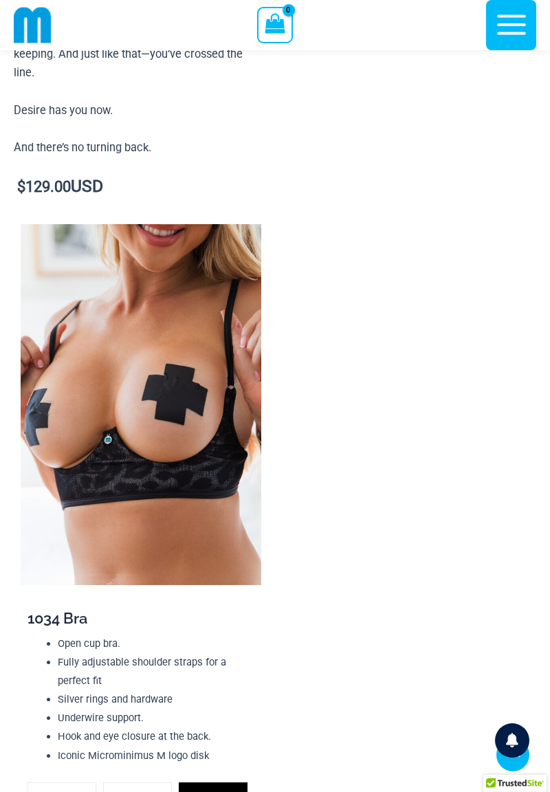
scroll to position [1431, 0]
click at [59, 616] on span "1034 Bra" at bounding box center [58, 618] width 60 height 18
click at [59, 620] on span "1034 Bra" at bounding box center [58, 618] width 60 height 18
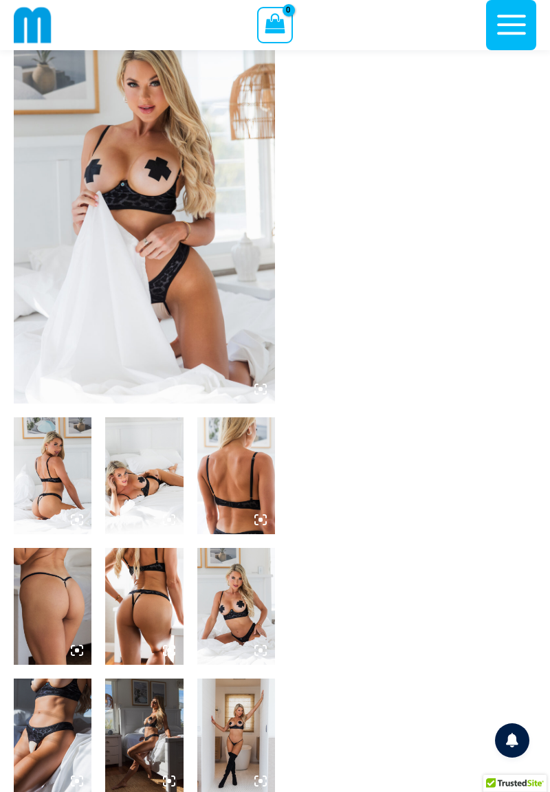
scroll to position [0, 0]
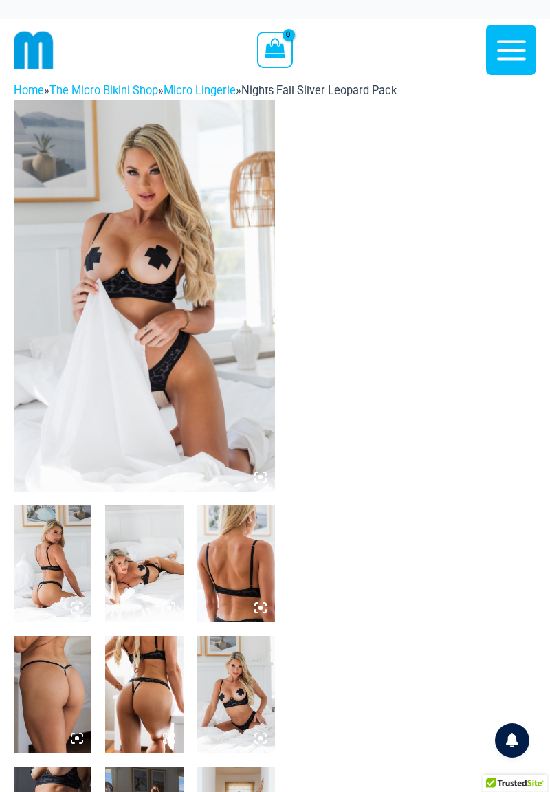
click at [136, 270] on img at bounding box center [144, 296] width 261 height 392
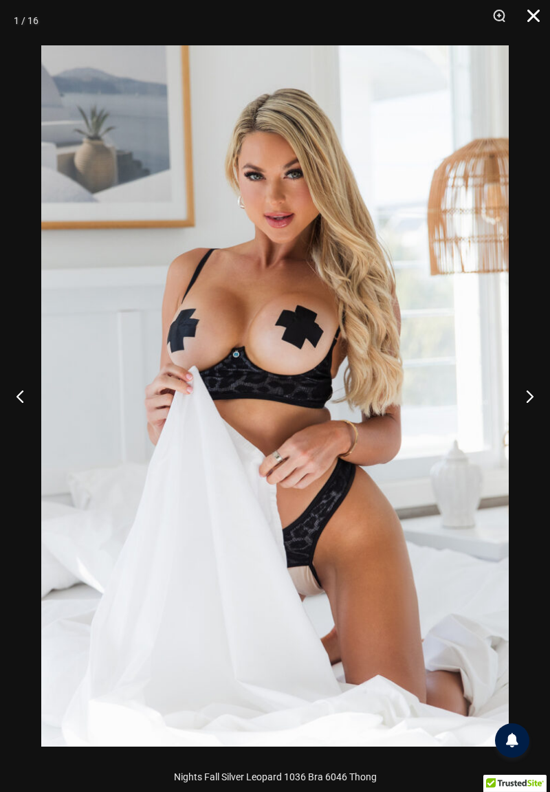
click at [536, 25] on button "Close" at bounding box center [529, 20] width 34 height 41
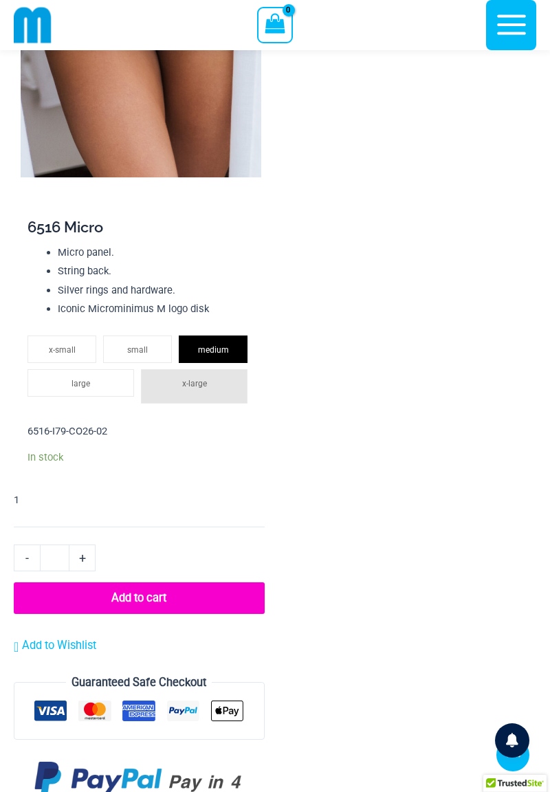
scroll to position [3301, 0]
click at [131, 597] on button "Add to cart" at bounding box center [139, 598] width 251 height 33
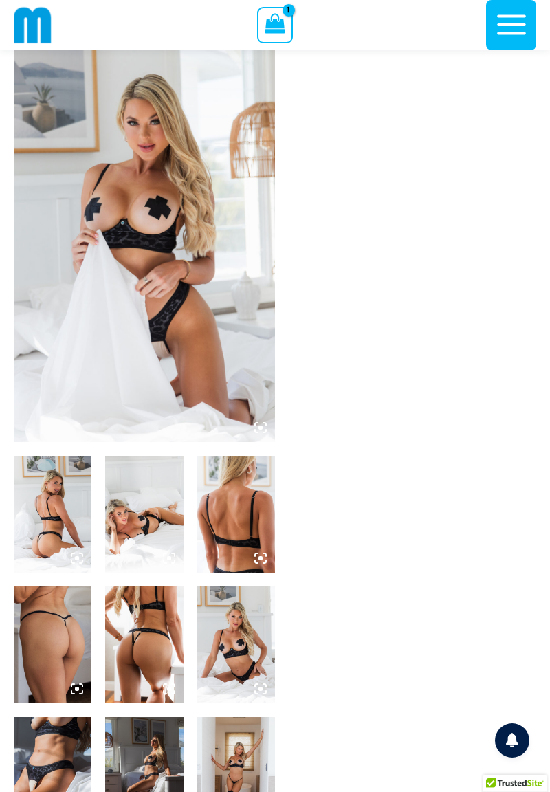
scroll to position [18, 0]
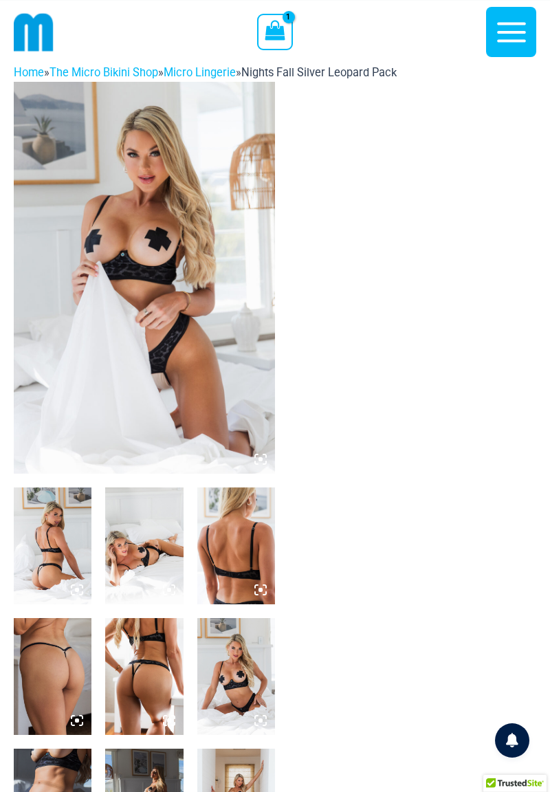
click at [114, 383] on img at bounding box center [144, 278] width 261 height 392
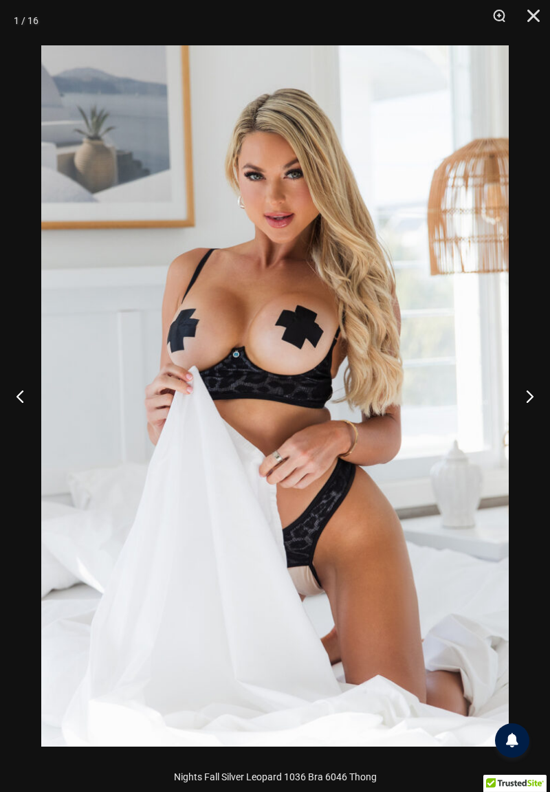
click at [347, 783] on div "Nights Fall Silver Leopard 1036 Bra 6046 Thong" at bounding box center [275, 778] width 550 height 30
click at [318, 444] on img at bounding box center [275, 396] width 468 height 702
click at [369, 503] on img at bounding box center [275, 396] width 468 height 702
click at [532, 28] on button "Close" at bounding box center [529, 20] width 34 height 41
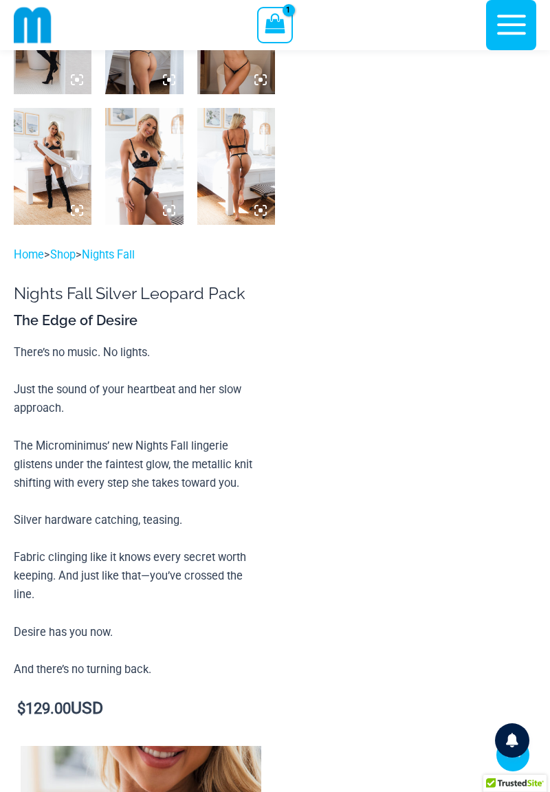
scroll to position [909, 0]
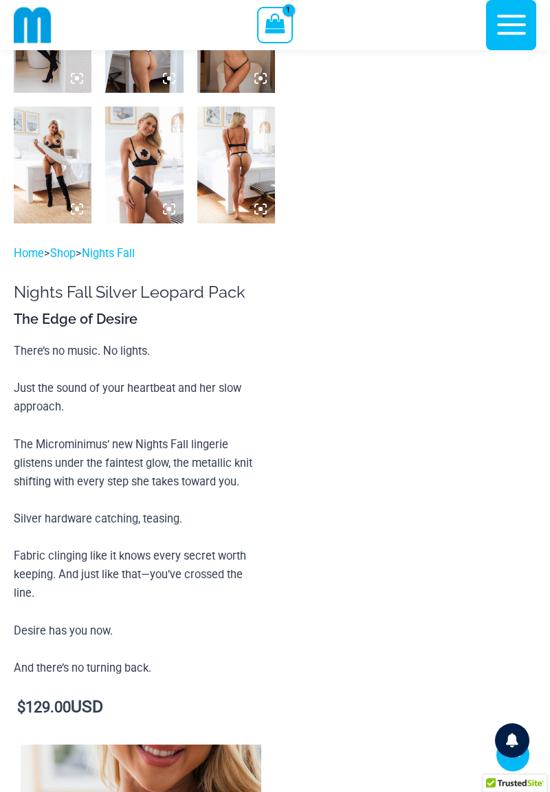
click at [69, 295] on h1 "Nights Fall Silver Leopard Pack" at bounding box center [139, 292] width 251 height 19
click at [110, 247] on link "Nights Fall" at bounding box center [108, 253] width 53 height 13
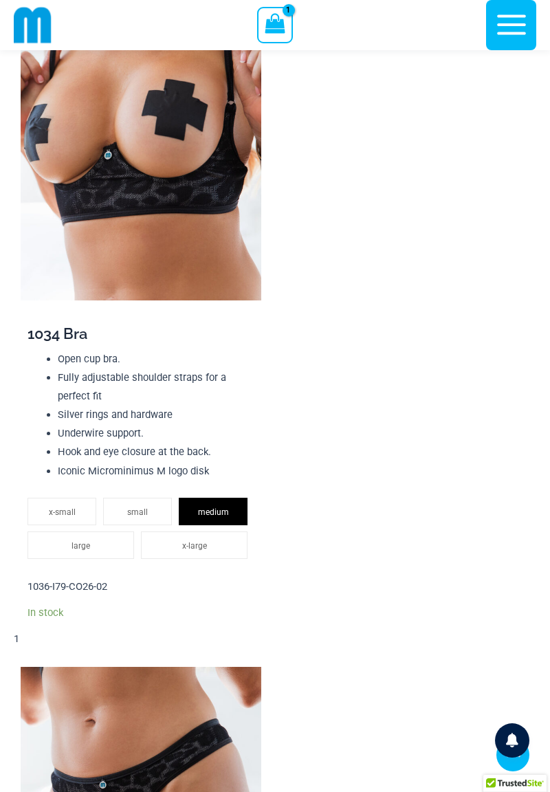
scroll to position [1718, 0]
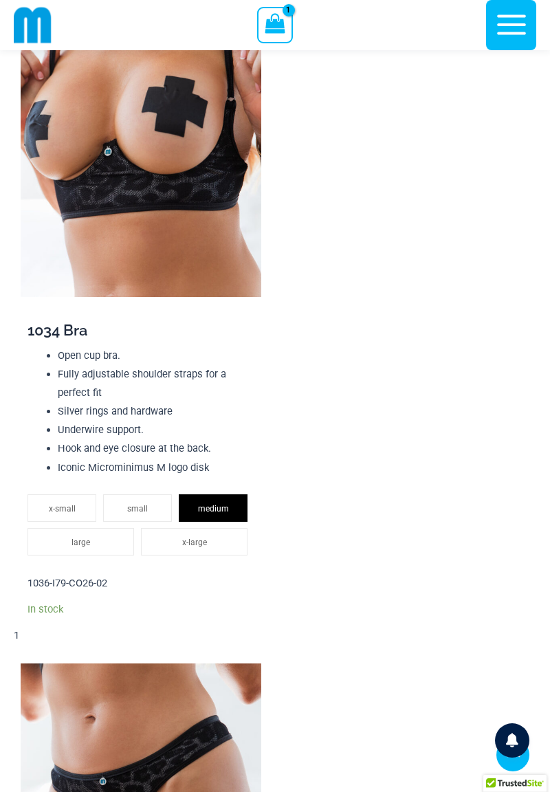
click at [59, 329] on span "1034 Bra" at bounding box center [58, 330] width 60 height 18
click at [52, 330] on span "1034 Bra" at bounding box center [58, 330] width 60 height 18
click at [78, 581] on p "1036-I79-CO26-02" at bounding box center [141, 583] width 227 height 19
click at [31, 611] on p "In stock" at bounding box center [141, 609] width 227 height 13
click at [54, 339] on div "**********" at bounding box center [141, 468] width 227 height 295
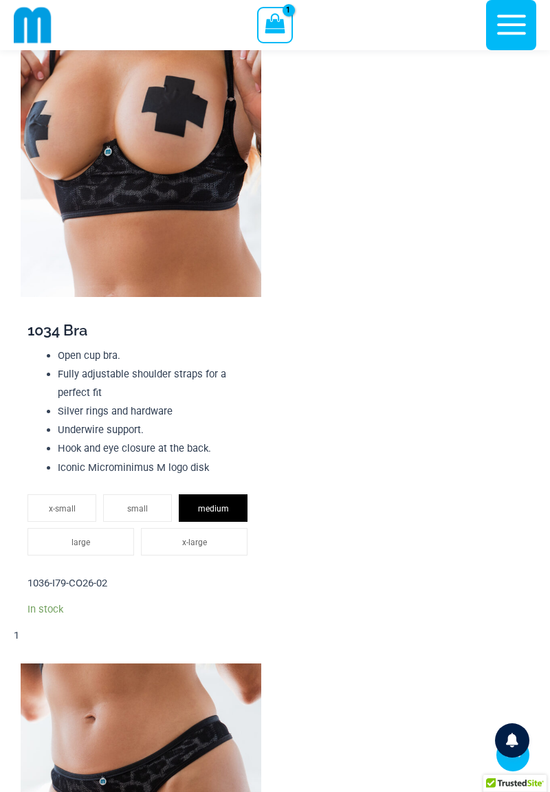
click at [45, 338] on span "1034 Bra" at bounding box center [58, 330] width 60 height 18
click at [67, 336] on span "1034 Bra" at bounding box center [58, 330] width 60 height 18
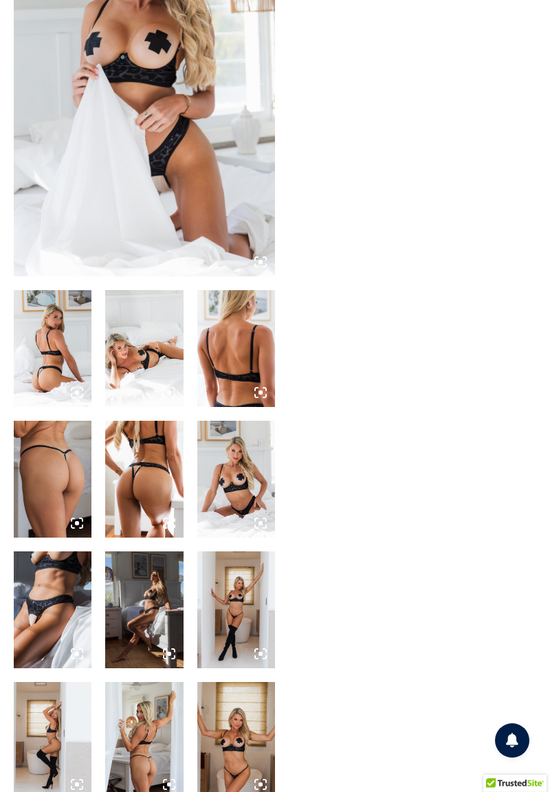
scroll to position [0, 0]
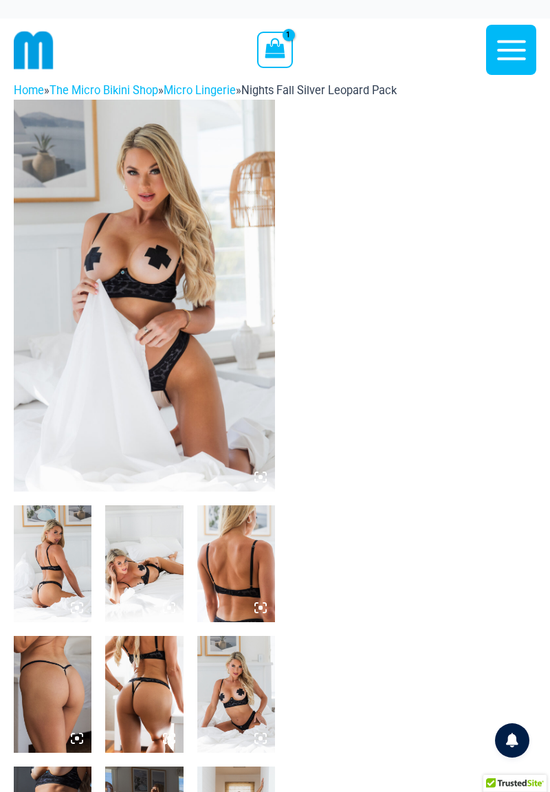
click at [512, 56] on icon "button" at bounding box center [511, 50] width 34 height 34
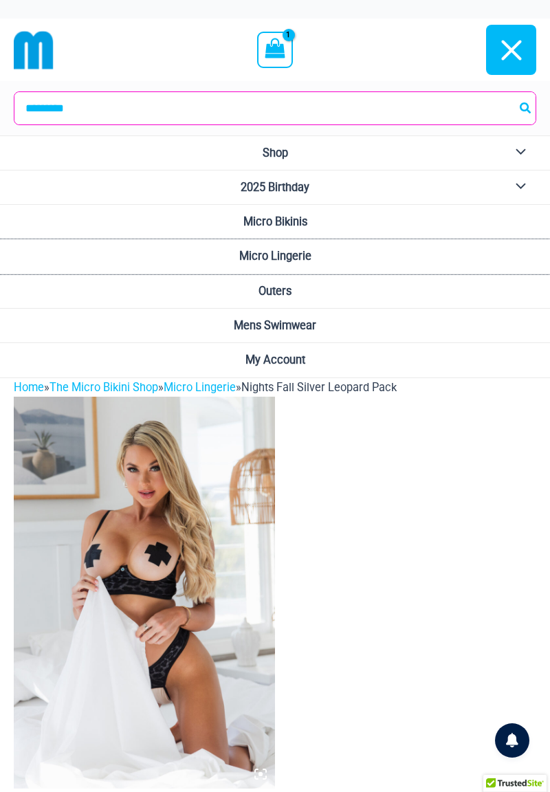
click at [238, 259] on link "Micro Lingerie" at bounding box center [275, 256] width 550 height 34
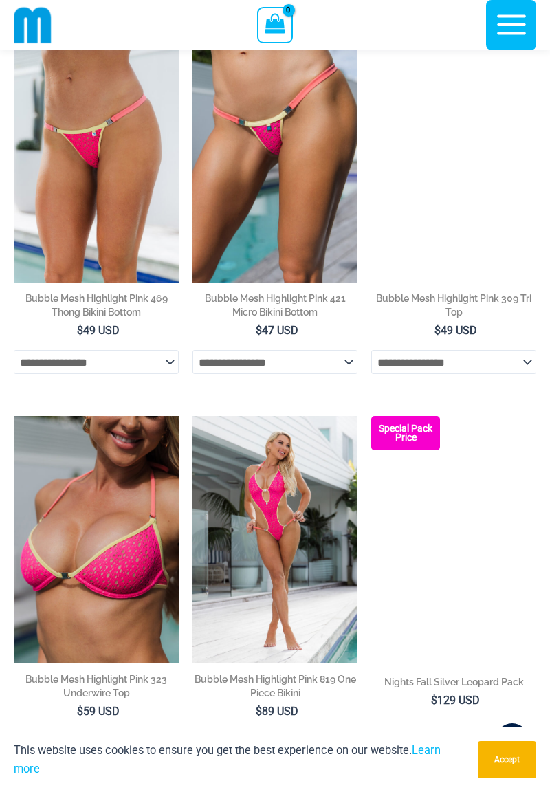
scroll to position [472, 0]
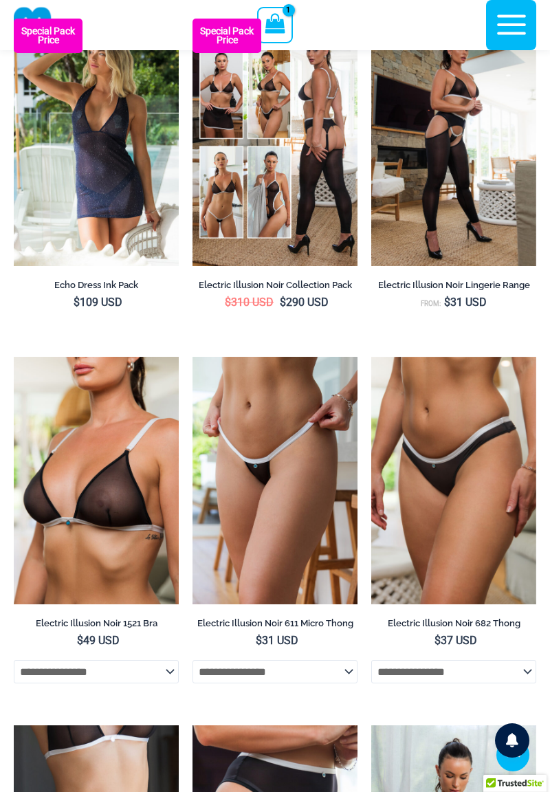
scroll to position [2432, 0]
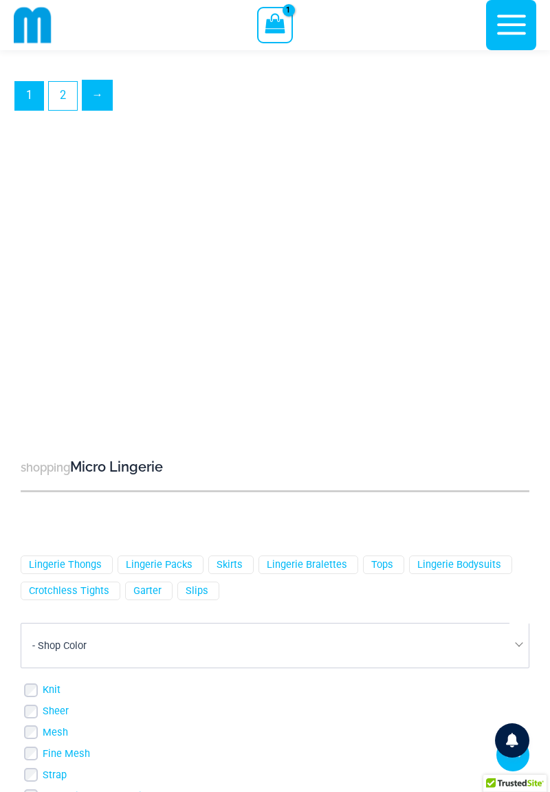
click at [93, 110] on link "→" at bounding box center [98, 95] width 30 height 30
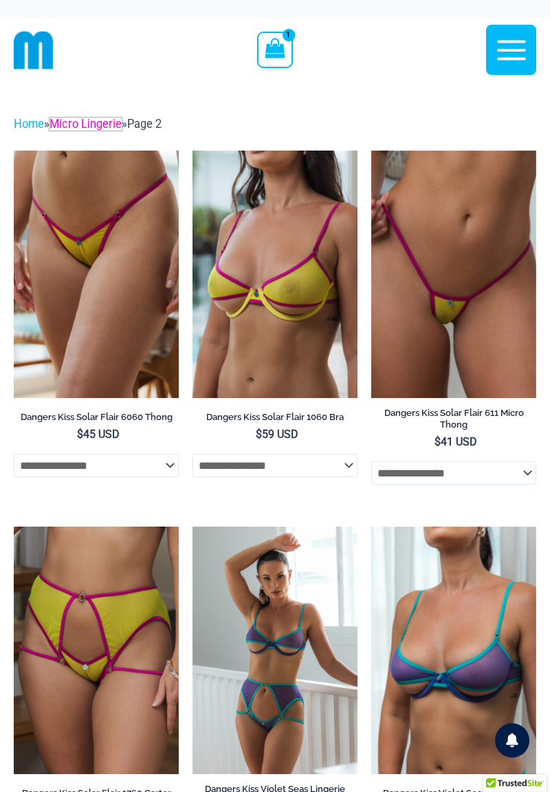
click at [91, 127] on link "Micro Lingerie" at bounding box center [86, 124] width 72 height 13
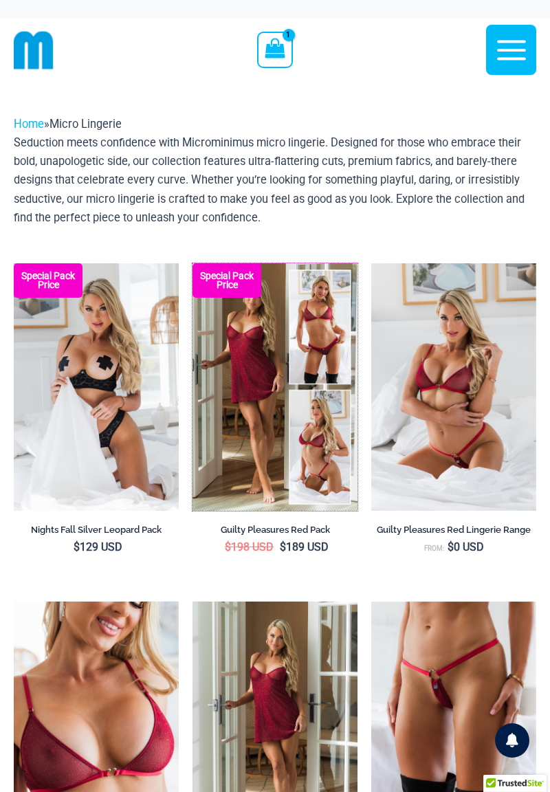
click at [193, 263] on img at bounding box center [193, 263] width 0 height 0
click at [14, 263] on img at bounding box center [14, 263] width 0 height 0
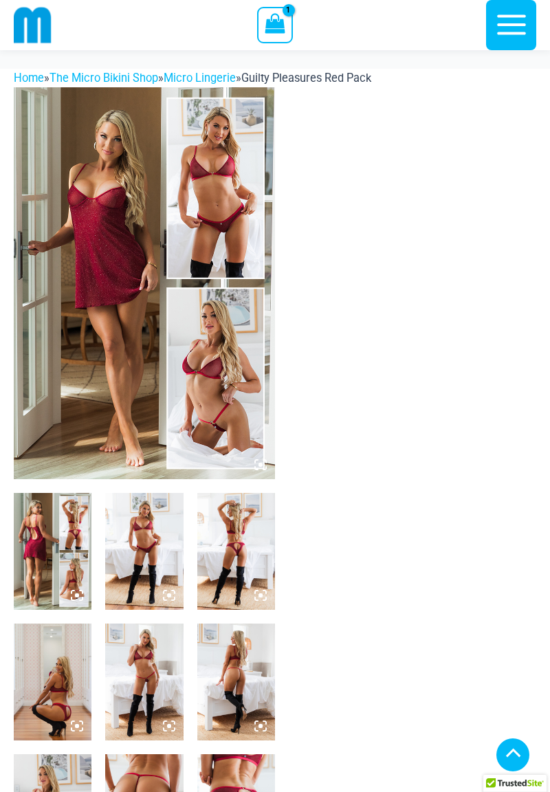
scroll to position [555, 0]
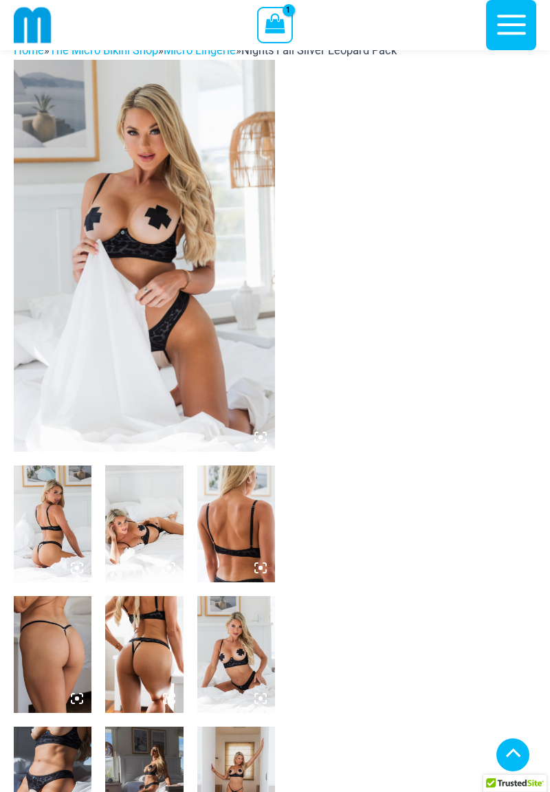
scroll to position [3679, 0]
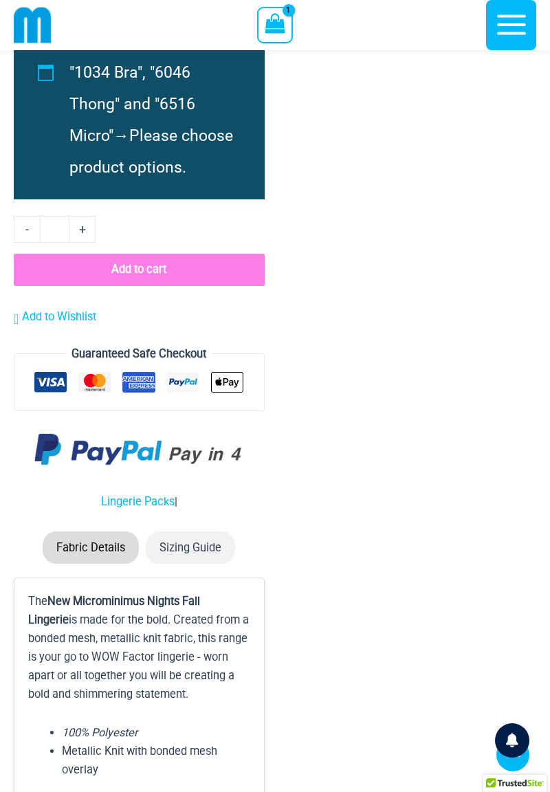
click at [107, 479] on img at bounding box center [138, 451] width 209 height 56
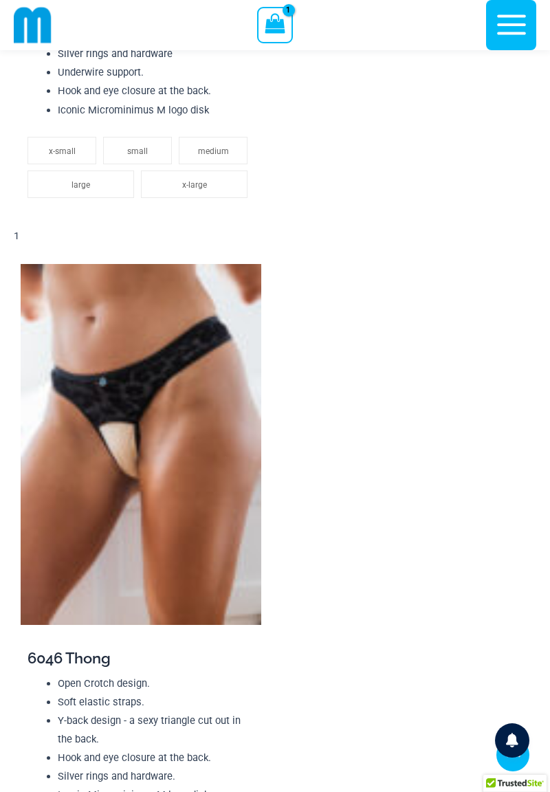
scroll to position [2074, 0]
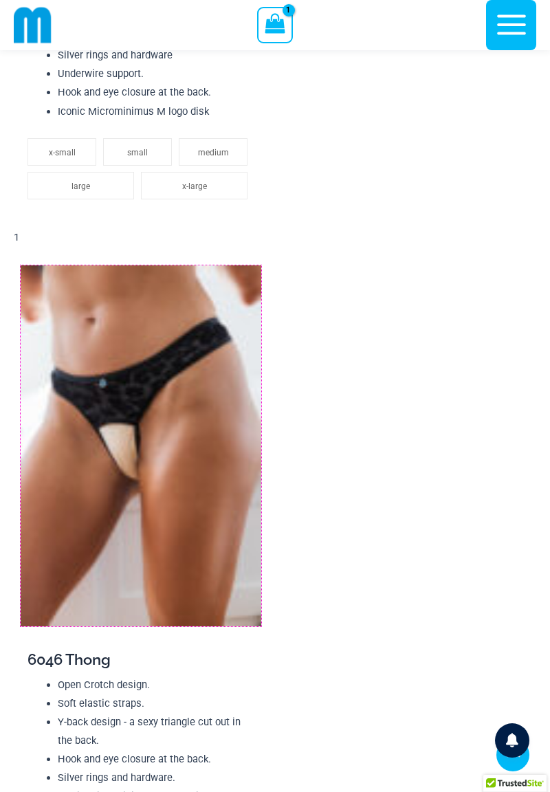
click at [109, 402] on img at bounding box center [141, 445] width 241 height 361
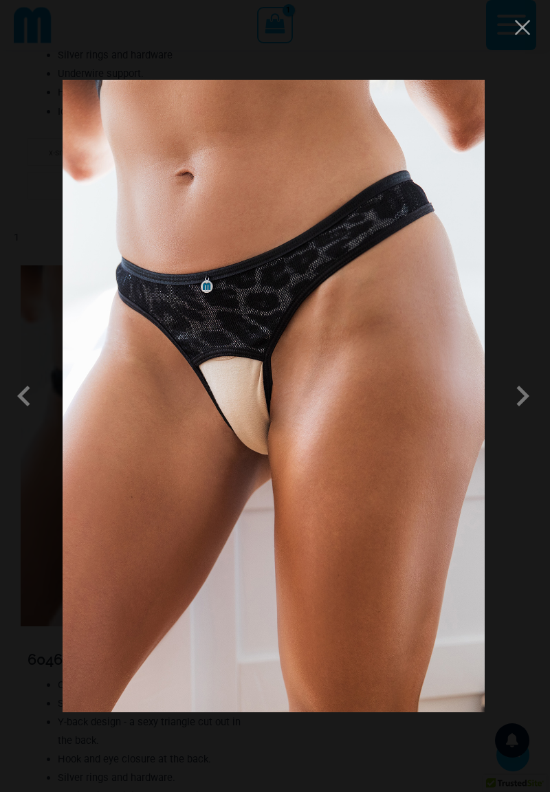
click at [519, 408] on span at bounding box center [522, 396] width 41 height 41
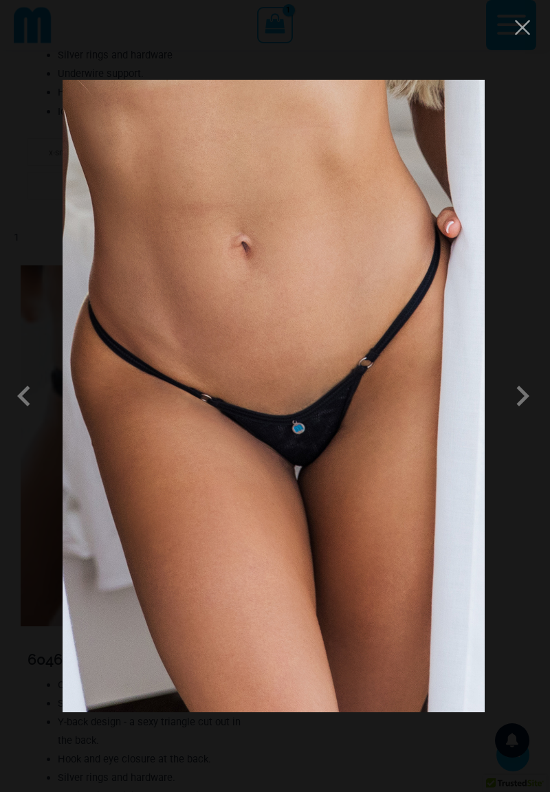
click at [512, 401] on span at bounding box center [522, 396] width 41 height 41
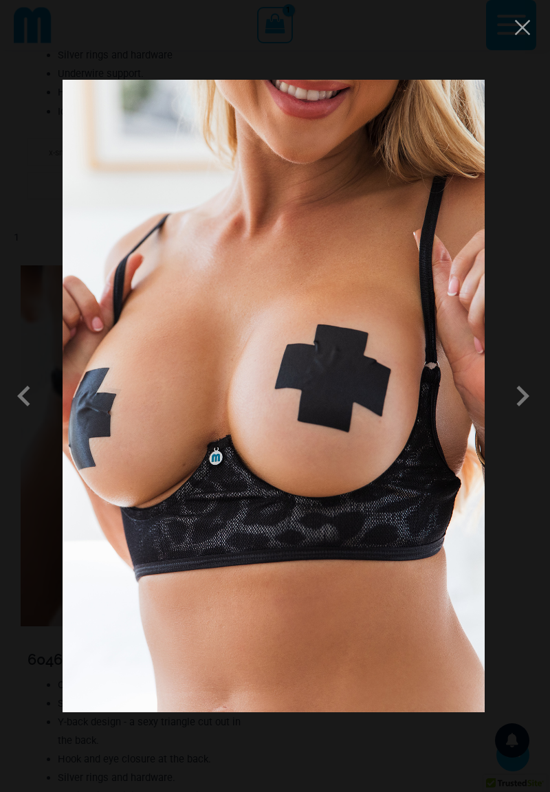
click at [521, 403] on span at bounding box center [522, 396] width 41 height 41
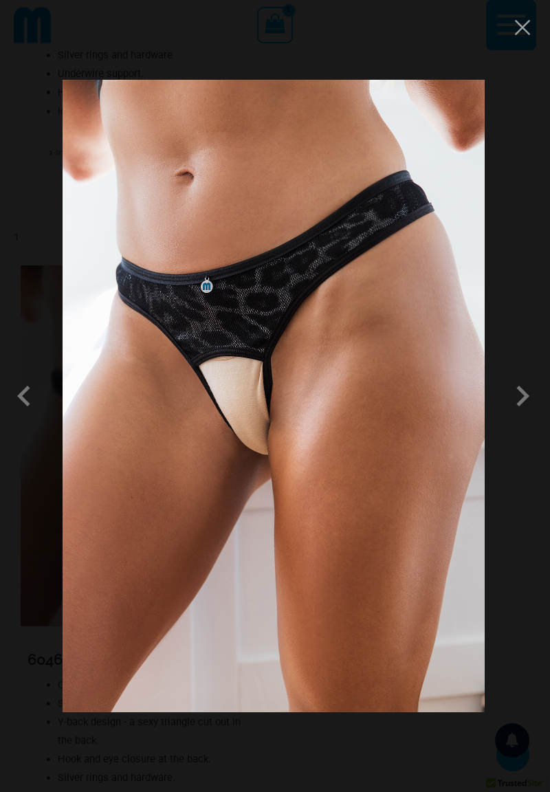
click at [523, 398] on span at bounding box center [522, 396] width 41 height 41
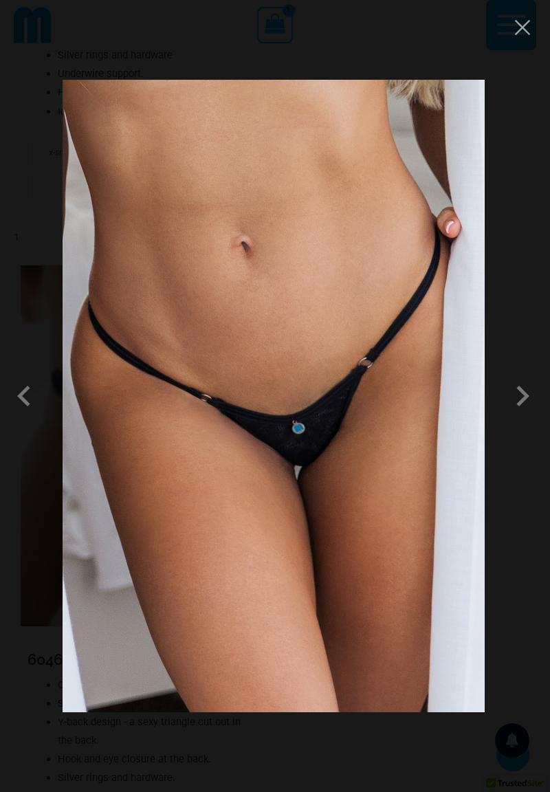
click at [523, 398] on span at bounding box center [522, 396] width 41 height 41
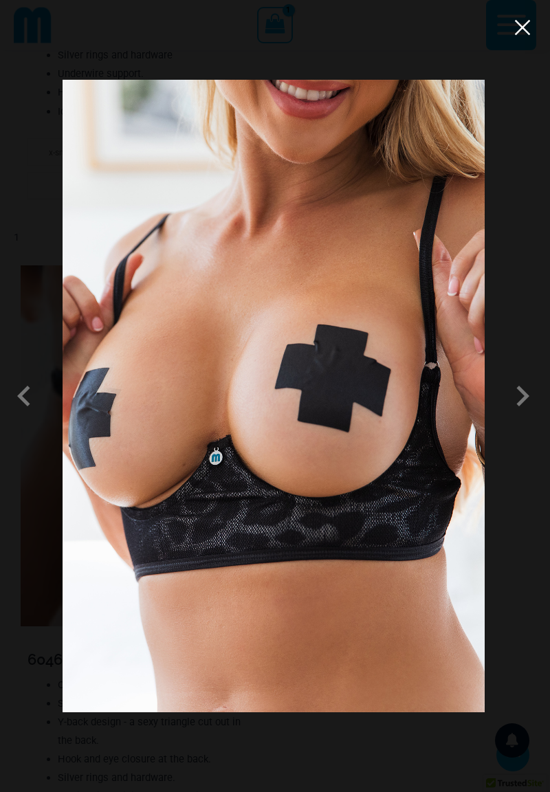
click at [522, 36] on button "Close" at bounding box center [522, 27] width 21 height 21
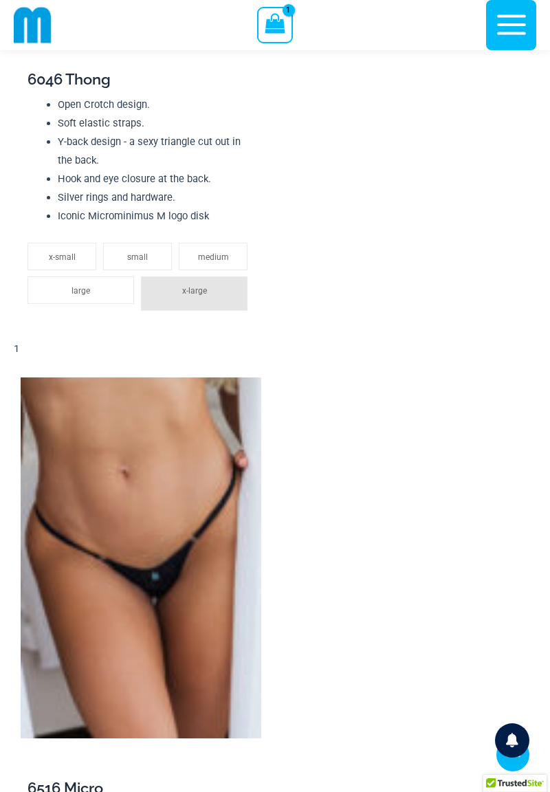
scroll to position [2655, 0]
click at [140, 539] on img at bounding box center [141, 557] width 241 height 361
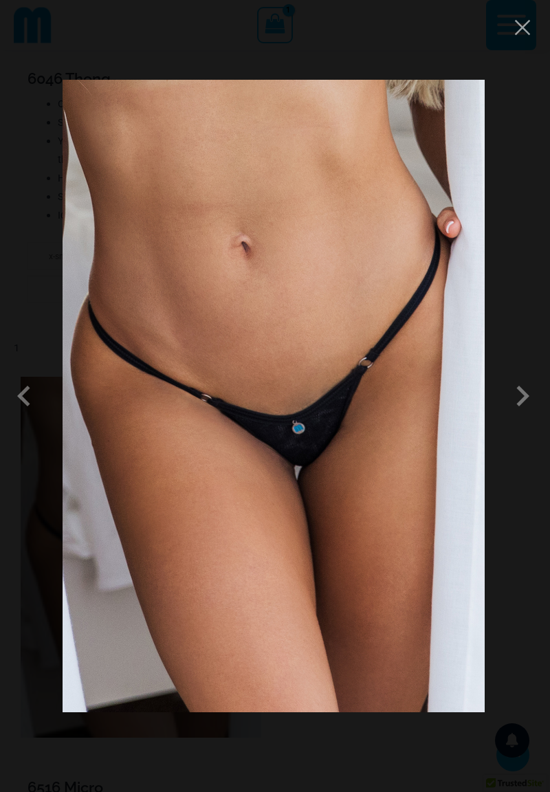
click at [527, 402] on span at bounding box center [522, 396] width 41 height 41
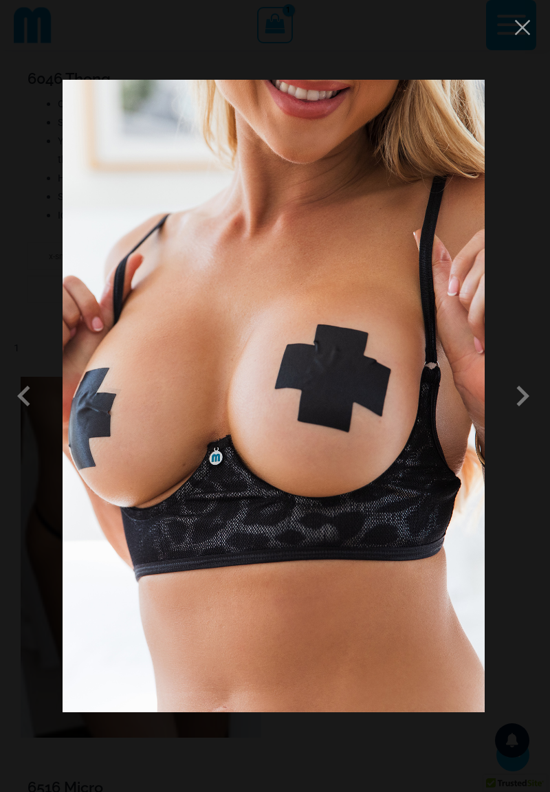
click at [526, 401] on span at bounding box center [522, 396] width 41 height 41
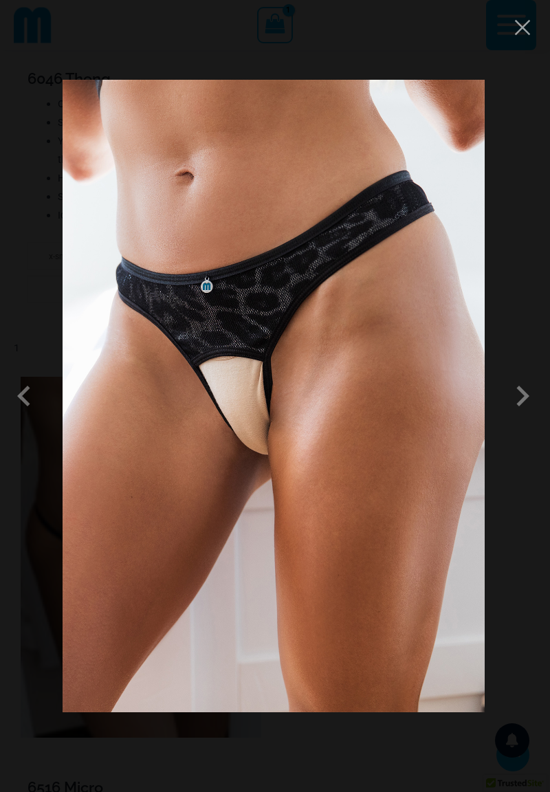
click at [522, 401] on span at bounding box center [522, 396] width 41 height 41
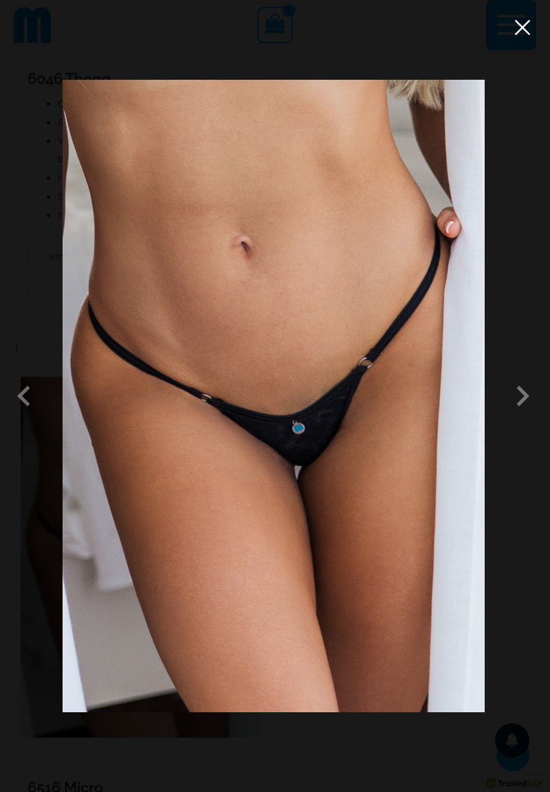
click at [519, 37] on button "Close" at bounding box center [522, 27] width 21 height 21
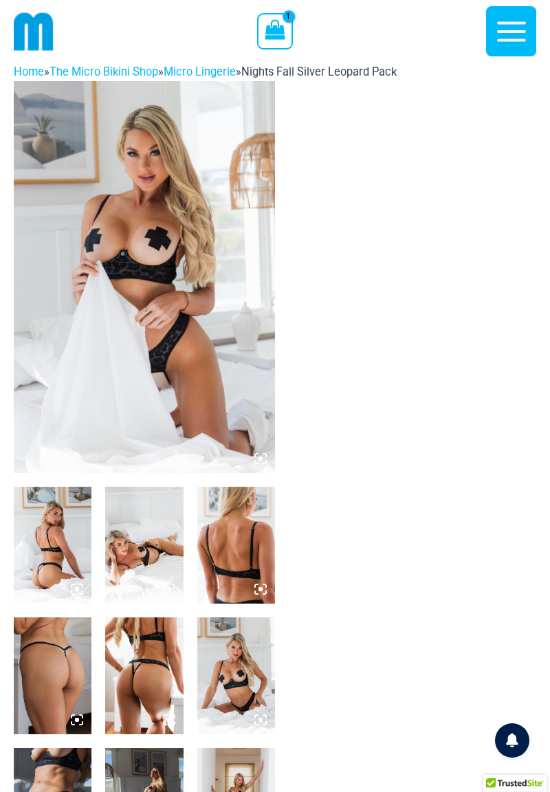
scroll to position [17, 0]
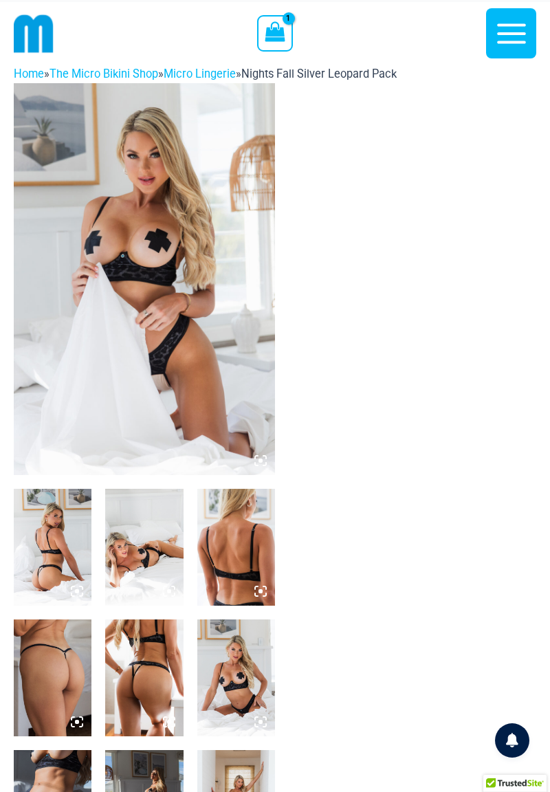
click at [110, 317] on img at bounding box center [144, 279] width 261 height 392
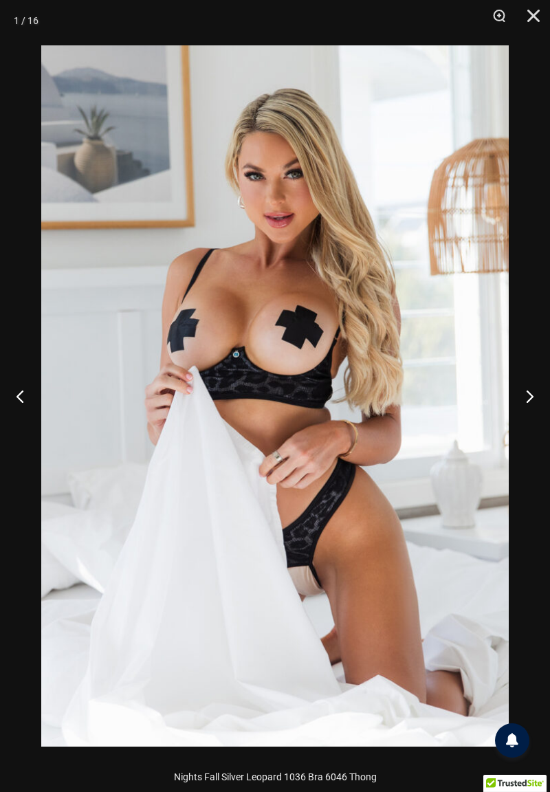
click at [528, 400] on button "Next" at bounding box center [525, 396] width 52 height 69
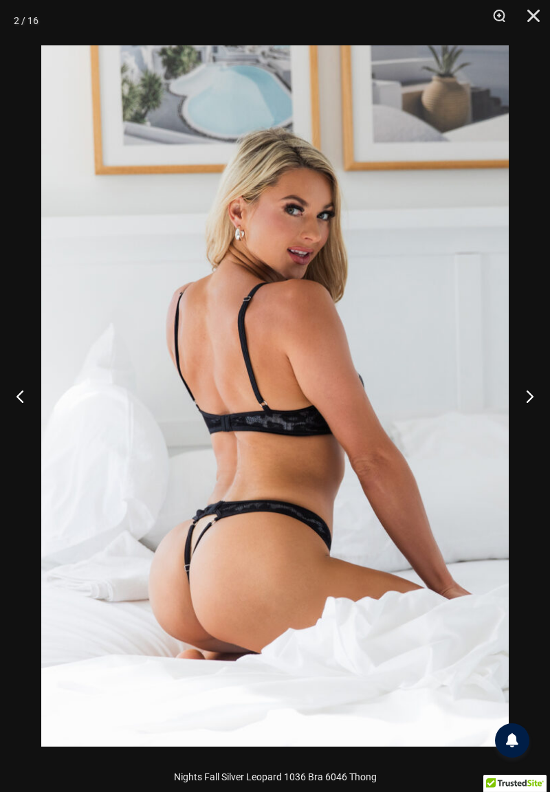
click at [525, 401] on button "Next" at bounding box center [525, 396] width 52 height 69
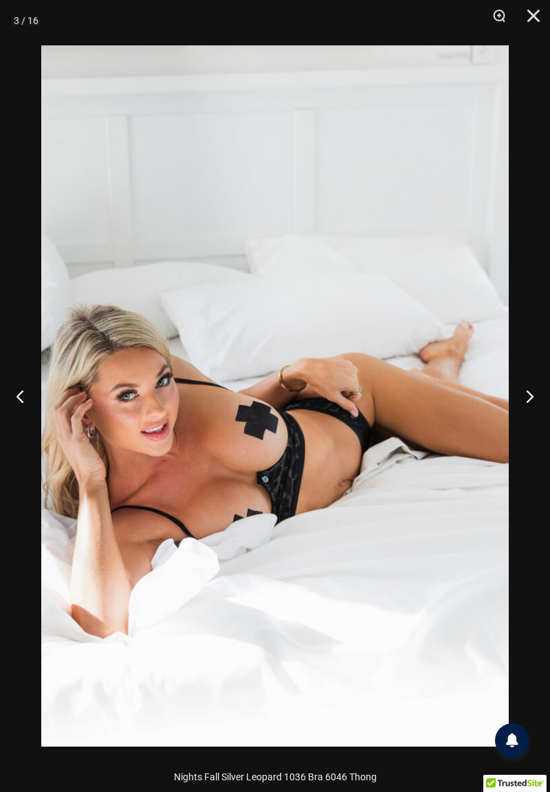
click at [524, 400] on button "Next" at bounding box center [525, 396] width 52 height 69
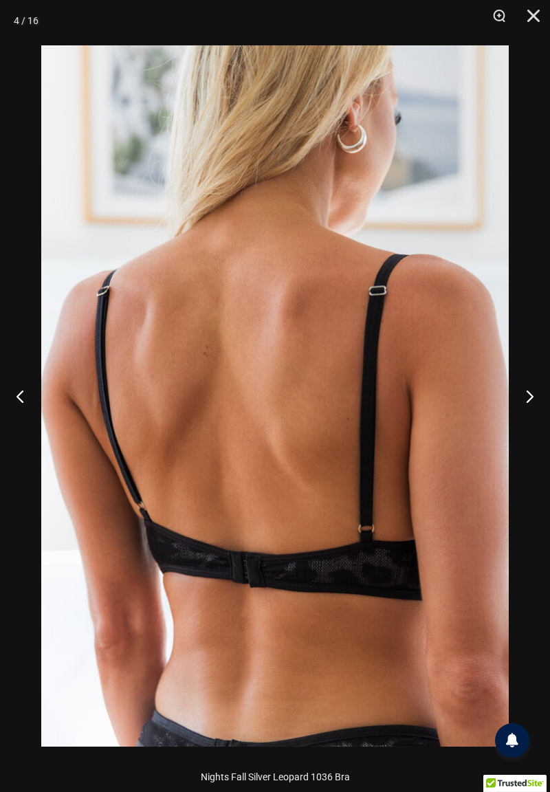
click at [525, 402] on button "Next" at bounding box center [525, 396] width 52 height 69
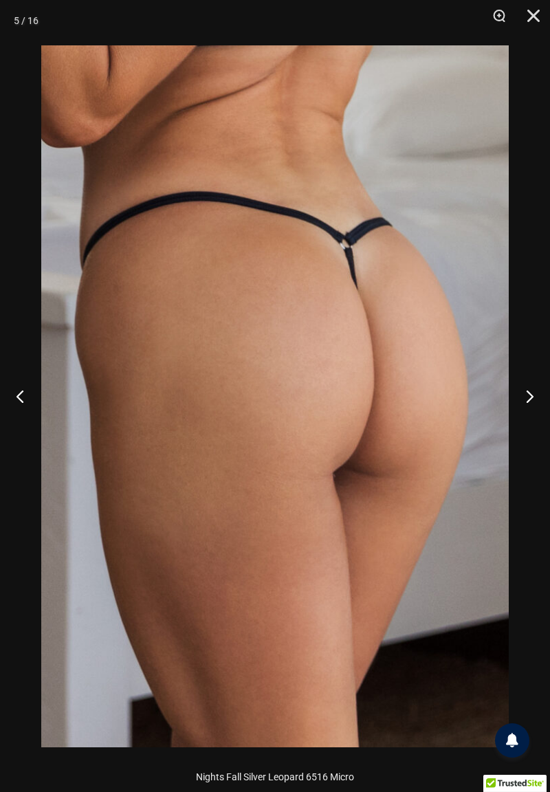
click at [525, 402] on button "Next" at bounding box center [525, 396] width 52 height 69
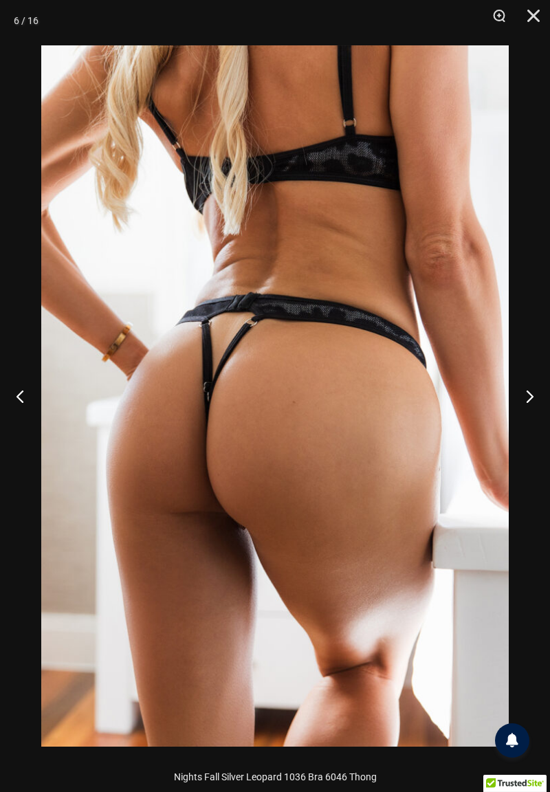
click at [527, 405] on button "Next" at bounding box center [525, 396] width 52 height 69
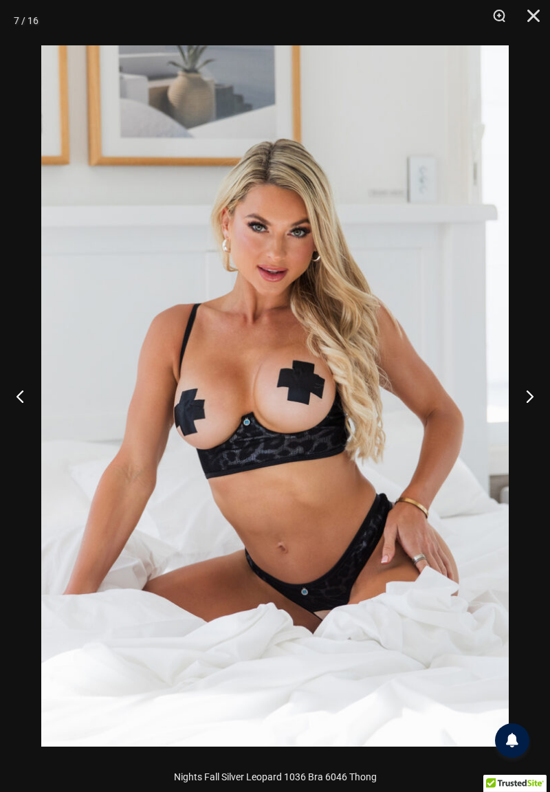
click at [521, 397] on button "Next" at bounding box center [525, 396] width 52 height 69
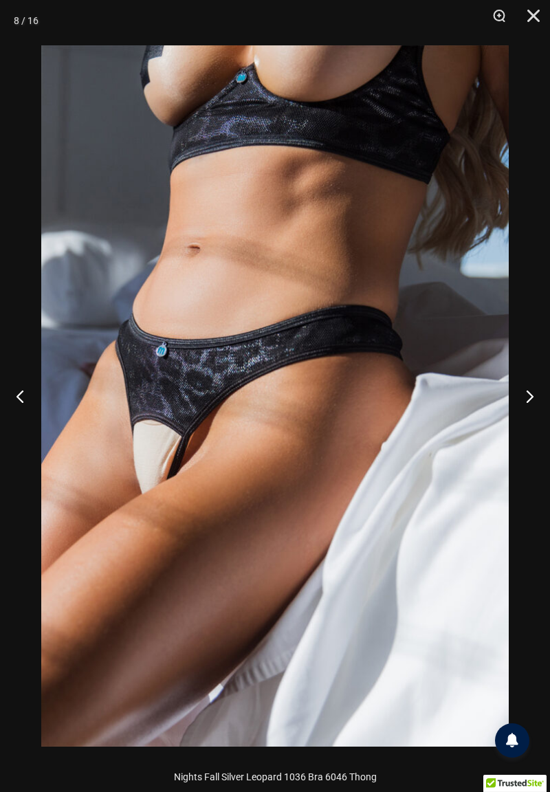
click at [527, 404] on button "Next" at bounding box center [525, 396] width 52 height 69
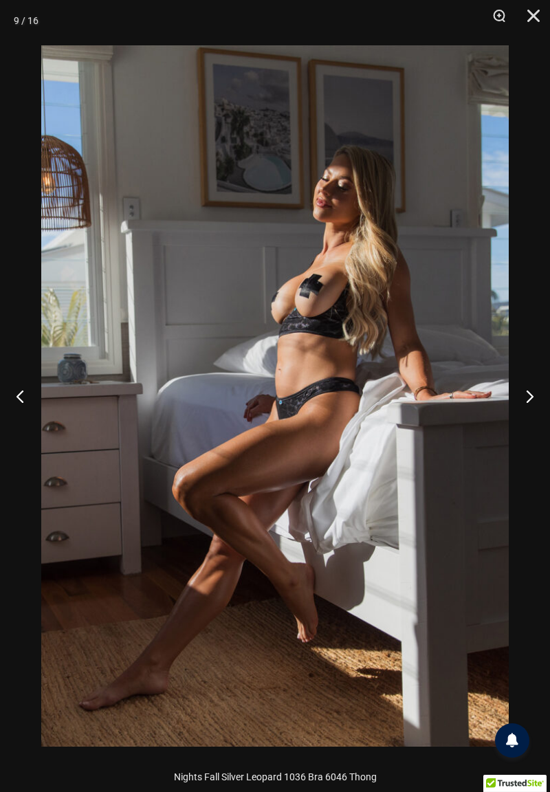
click at [526, 404] on button "Next" at bounding box center [525, 396] width 52 height 69
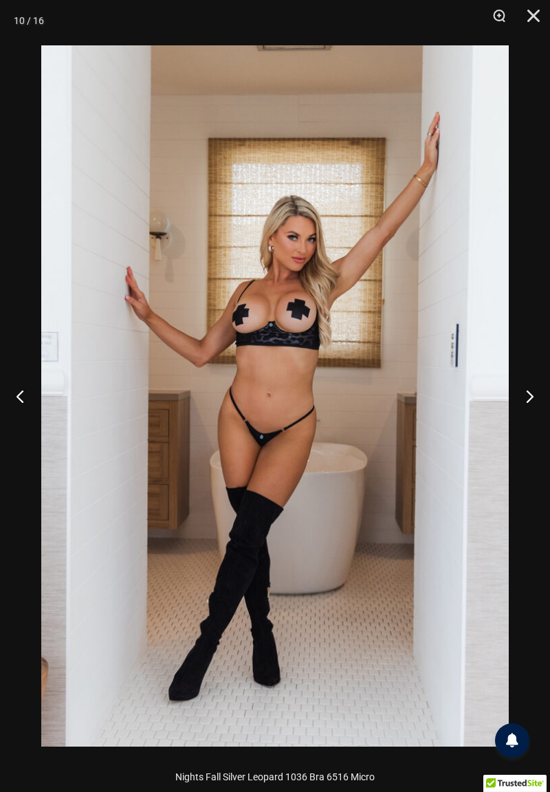
click at [527, 406] on button "Next" at bounding box center [525, 396] width 52 height 69
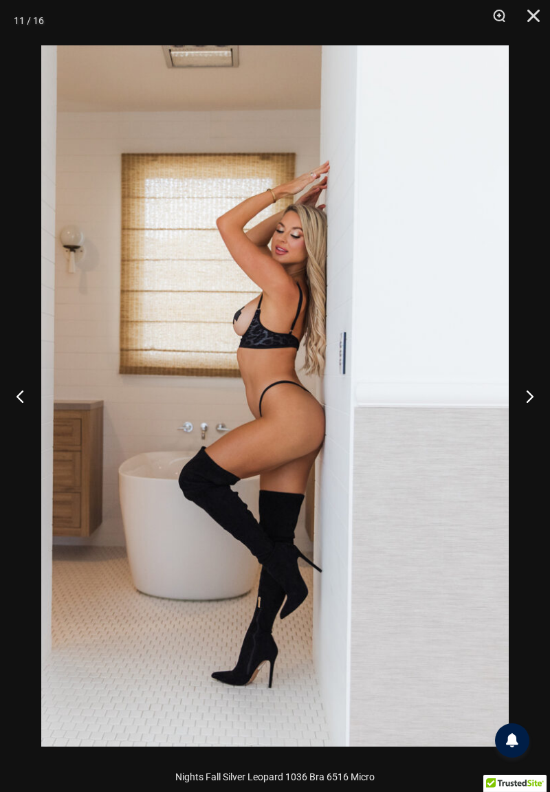
click at [527, 405] on button "Next" at bounding box center [525, 396] width 52 height 69
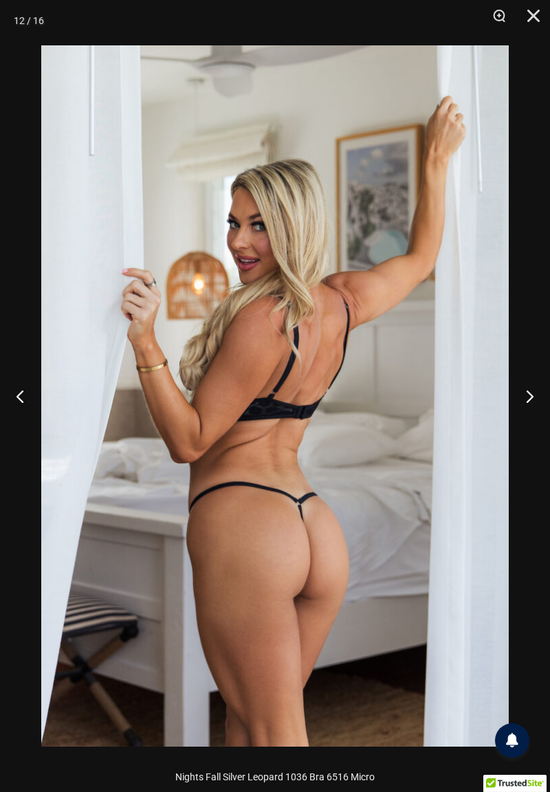
click at [521, 406] on button "Next" at bounding box center [525, 396] width 52 height 69
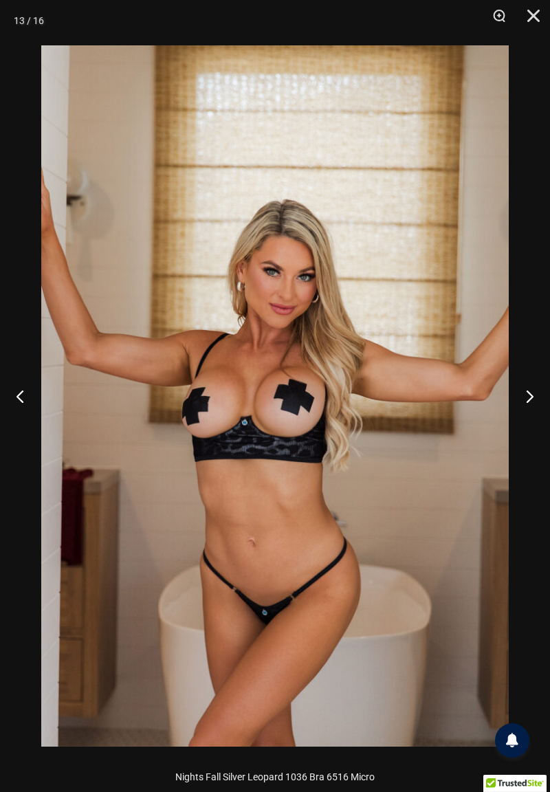
click at [527, 405] on button "Next" at bounding box center [525, 396] width 52 height 69
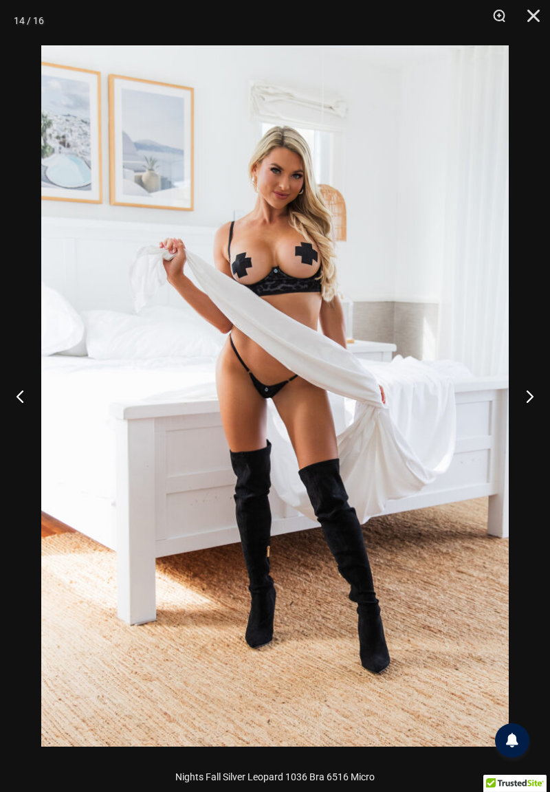
click at [526, 403] on button "Next" at bounding box center [525, 396] width 52 height 69
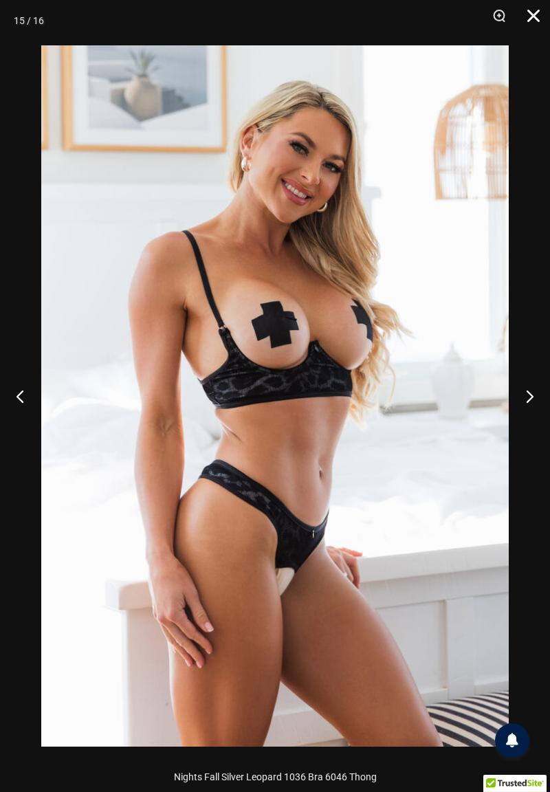
click at [529, 23] on button "Close" at bounding box center [529, 20] width 34 height 41
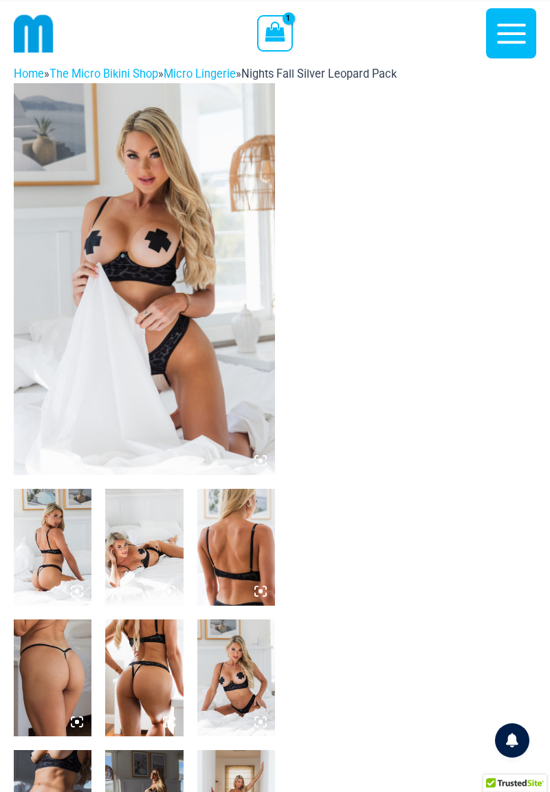
click at [278, 36] on icon "View Shopping Cart, 1 items" at bounding box center [275, 31] width 21 height 21
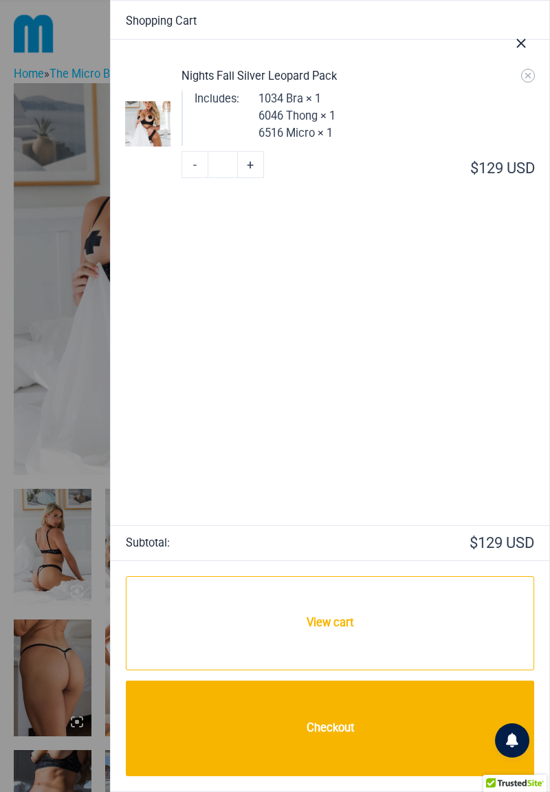
click at [63, 340] on div at bounding box center [275, 396] width 550 height 792
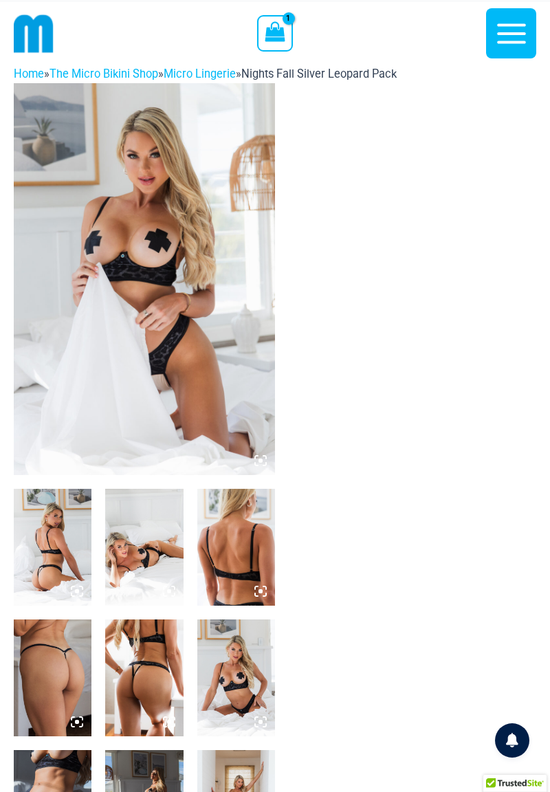
click at [508, 34] on icon "button" at bounding box center [511, 34] width 34 height 34
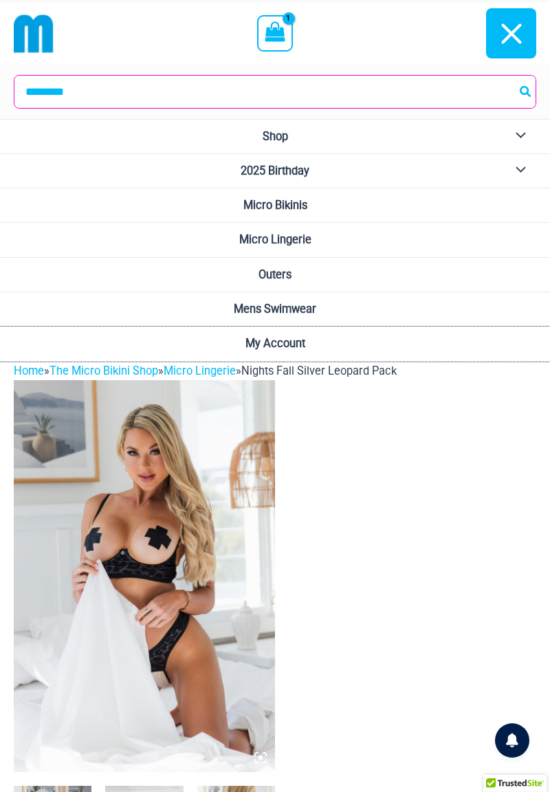
click at [293, 345] on span "My Account" at bounding box center [276, 343] width 60 height 13
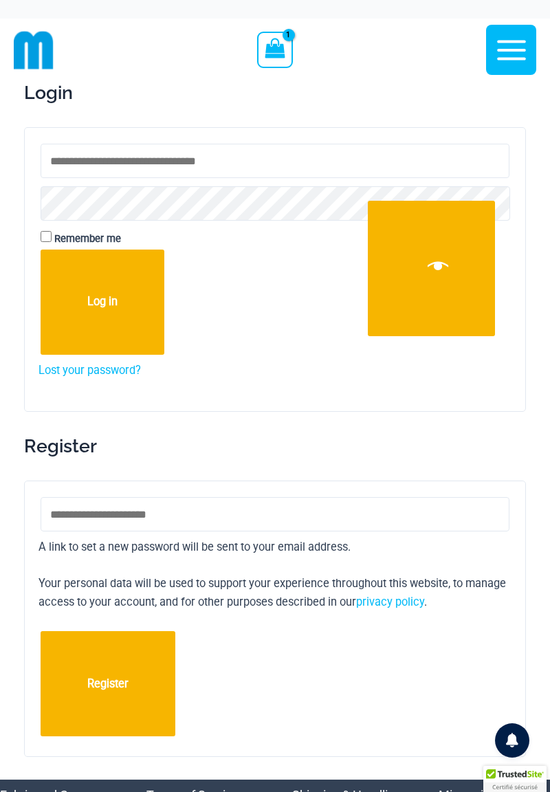
click at [288, 165] on input "Username or email address * Required" at bounding box center [275, 161] width 469 height 34
type input "**********"
click at [41, 250] on button "Log in" at bounding box center [103, 302] width 124 height 105
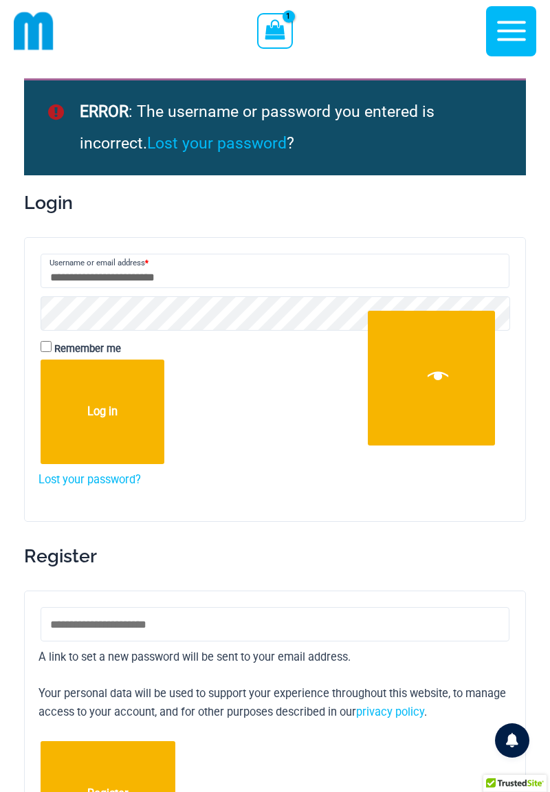
click at [41, 360] on button "Log in" at bounding box center [103, 412] width 124 height 105
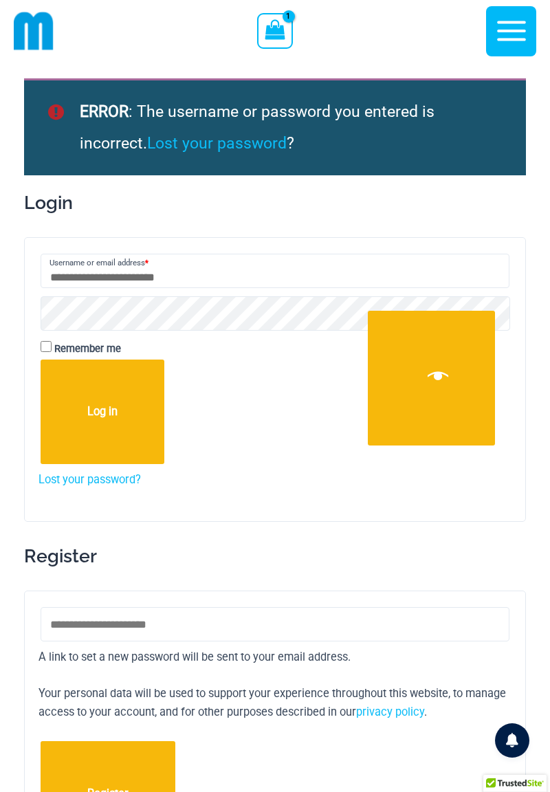
click at [446, 383] on button "Show password" at bounding box center [431, 378] width 127 height 135
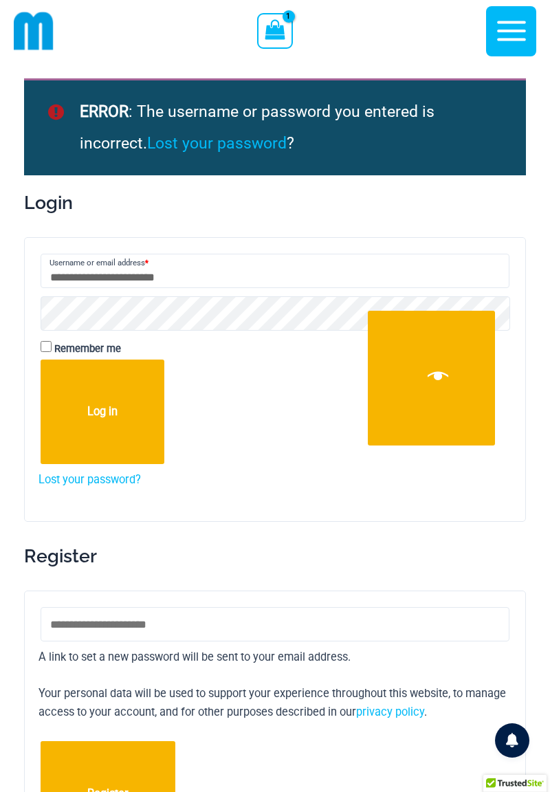
click at [41, 360] on button "Log in" at bounding box center [103, 412] width 124 height 105
click at [103, 417] on button "Log in" at bounding box center [103, 412] width 124 height 105
